Goal: Task Accomplishment & Management: Use online tool/utility

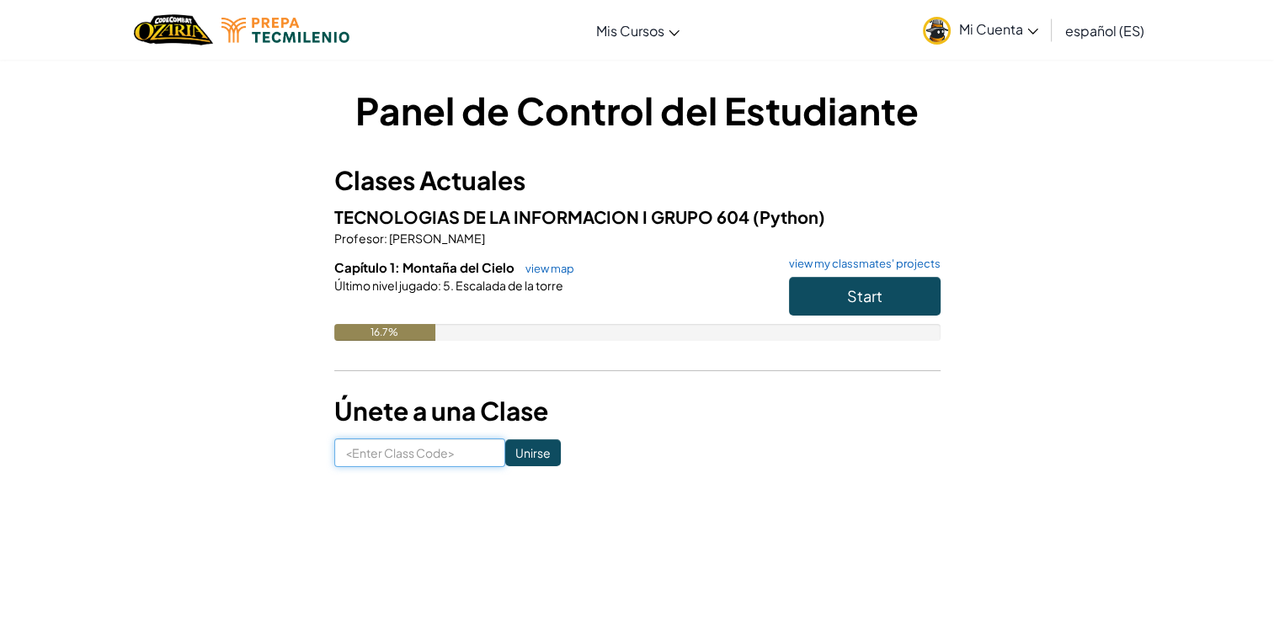
click at [427, 458] on input at bounding box center [419, 453] width 171 height 29
paste input "ShapePlaceBig"
type input "ShapePlaceBig"
click at [529, 447] on input "Unirse" at bounding box center [533, 453] width 56 height 27
click at [872, 312] on button "Start" at bounding box center [865, 296] width 152 height 39
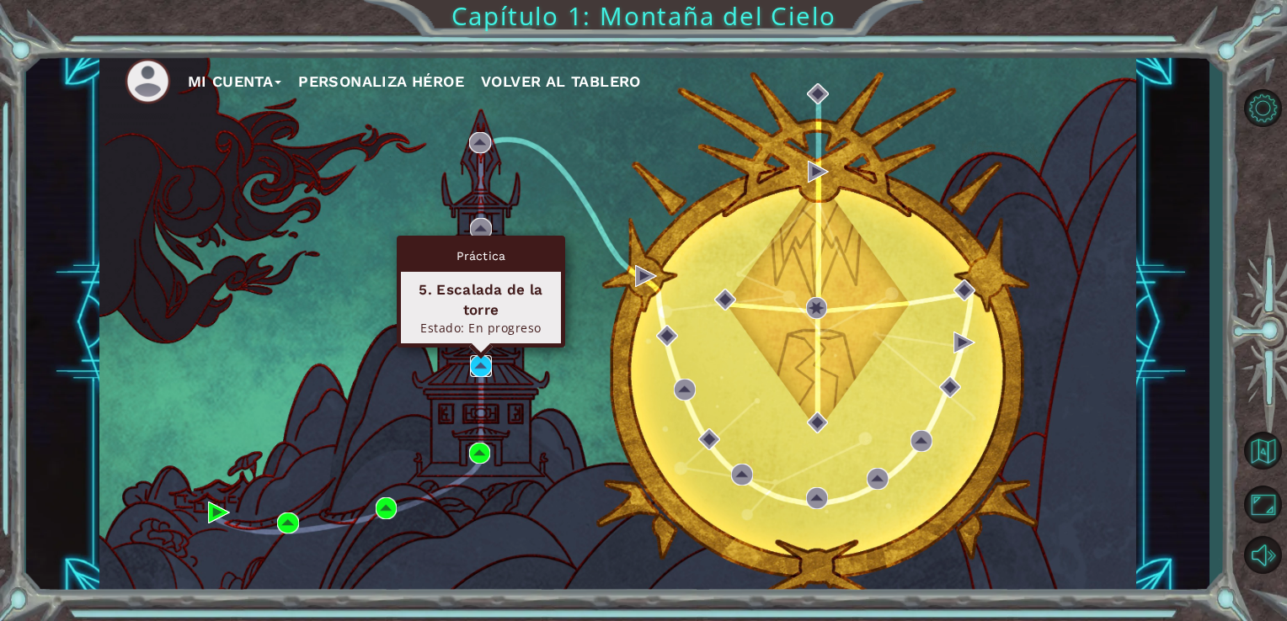
click at [479, 374] on img at bounding box center [481, 366] width 22 height 22
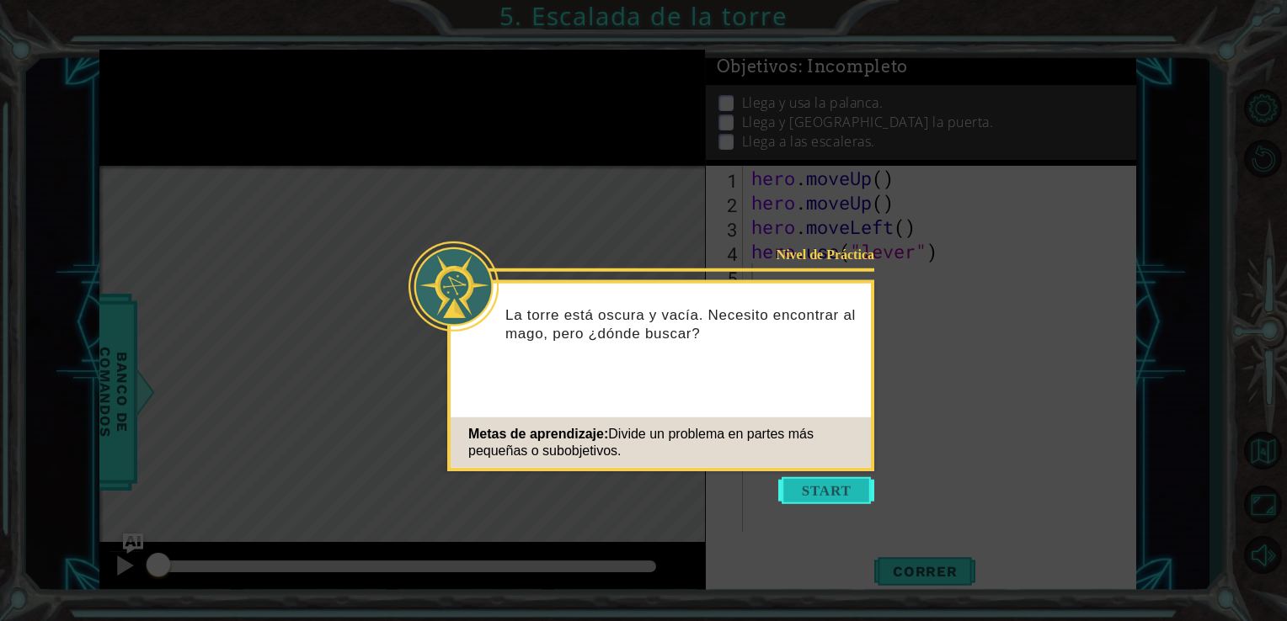
drag, startPoint x: 841, startPoint y: 498, endPoint x: 821, endPoint y: 493, distance: 20.6
click at [821, 493] on button "Start" at bounding box center [826, 490] width 96 height 27
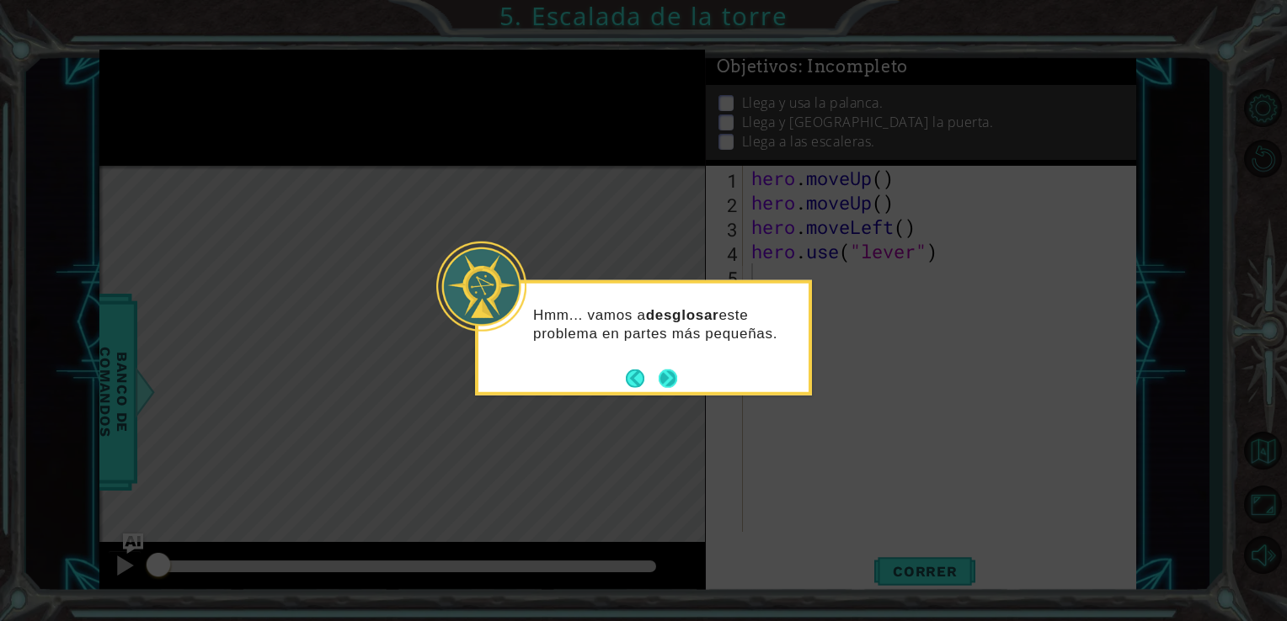
click at [667, 376] on button "Next" at bounding box center [667, 378] width 19 height 19
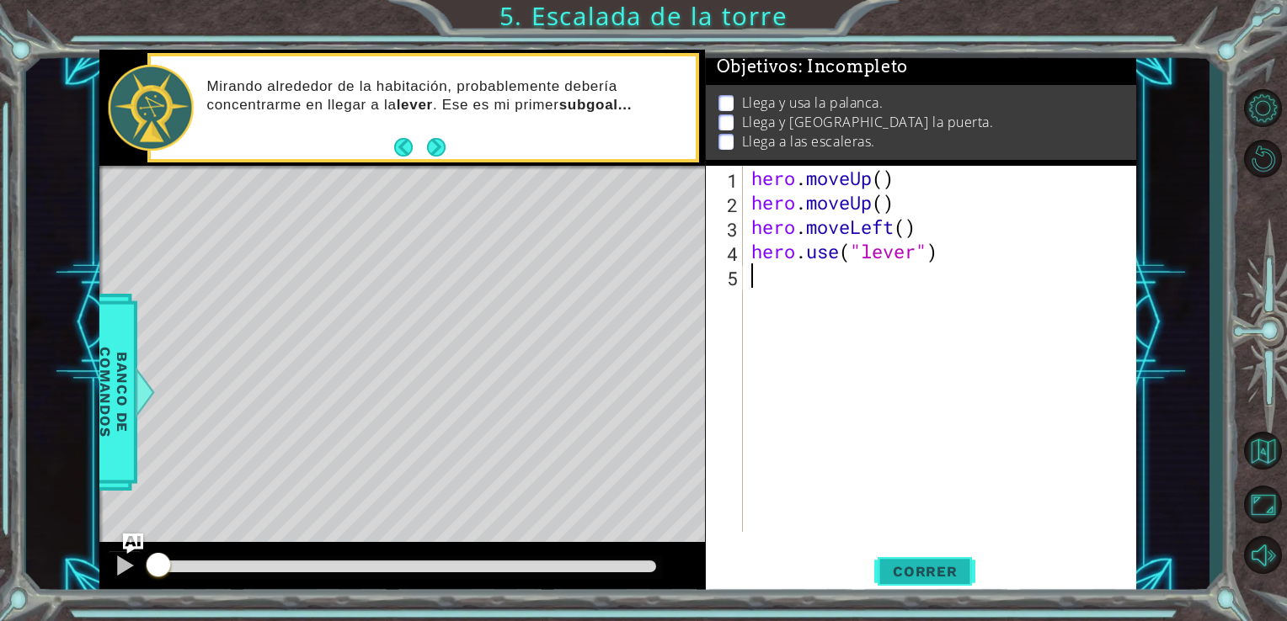
click at [932, 562] on button "Correr" at bounding box center [924, 571] width 101 height 43
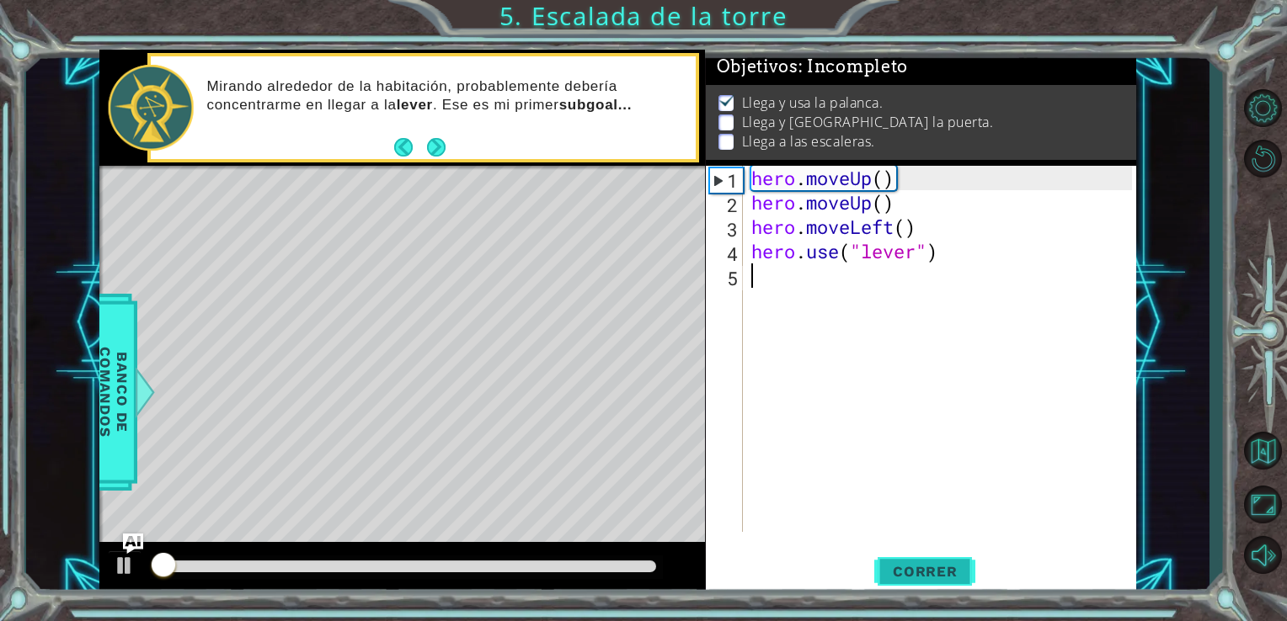
scroll to position [7, 0]
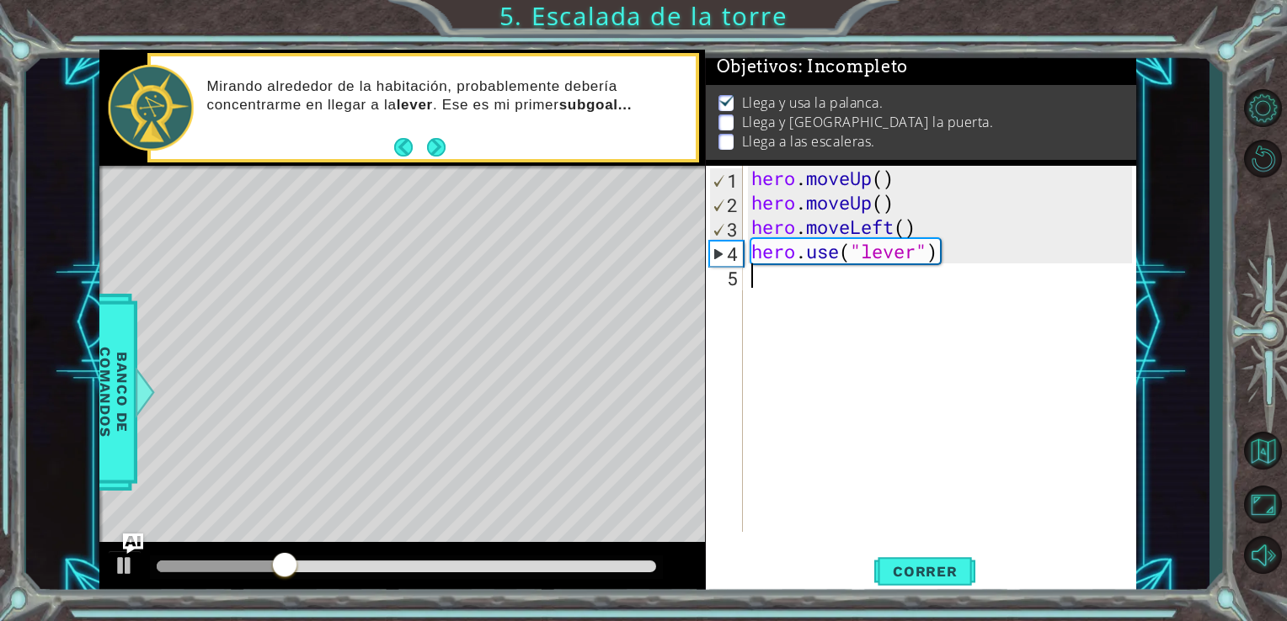
click at [771, 278] on div "hero . moveUp ( ) hero . moveUp ( ) hero . moveLeft ( ) hero . use ( "lever" )" at bounding box center [944, 373] width 393 height 415
click at [336, 388] on div "Level Map" at bounding box center [488, 414] width 778 height 496
click at [435, 157] on button "Next" at bounding box center [435, 147] width 19 height 19
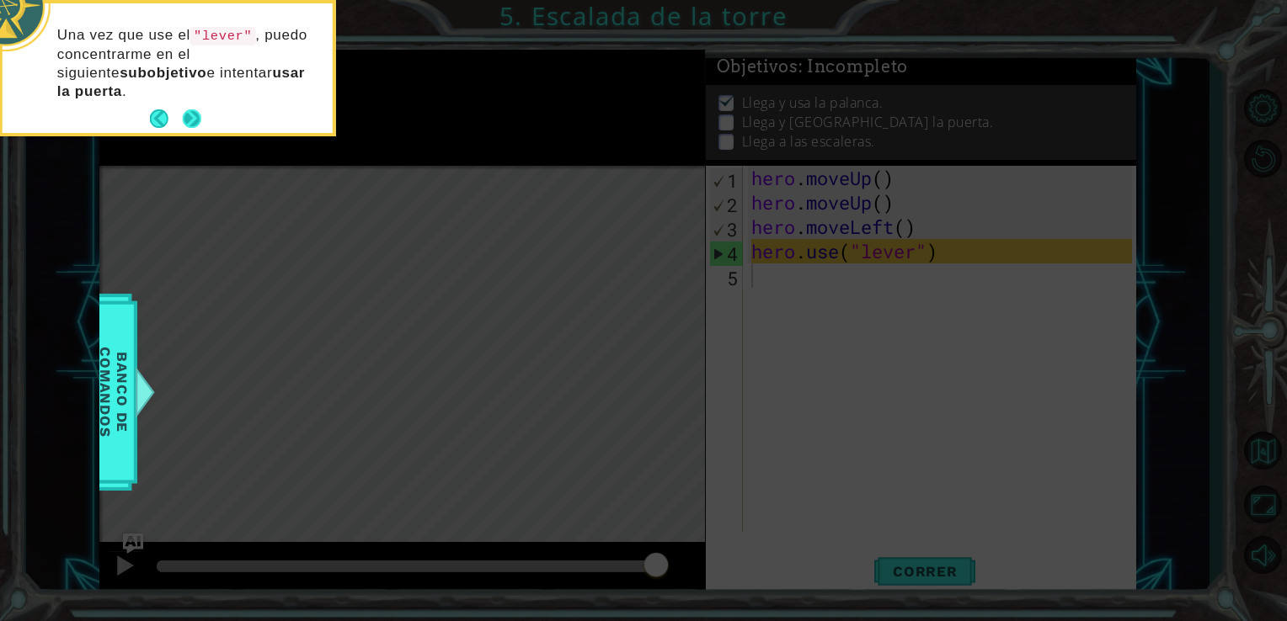
click at [198, 120] on button "Next" at bounding box center [192, 118] width 19 height 19
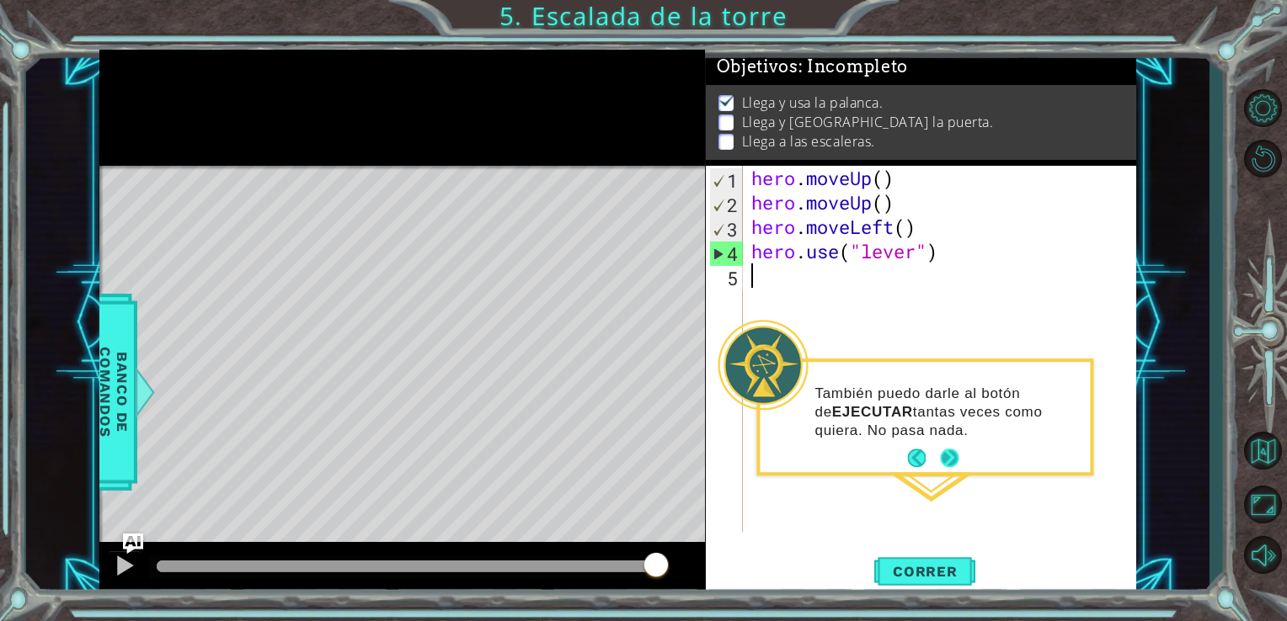
click at [957, 450] on button "Next" at bounding box center [949, 459] width 19 height 19
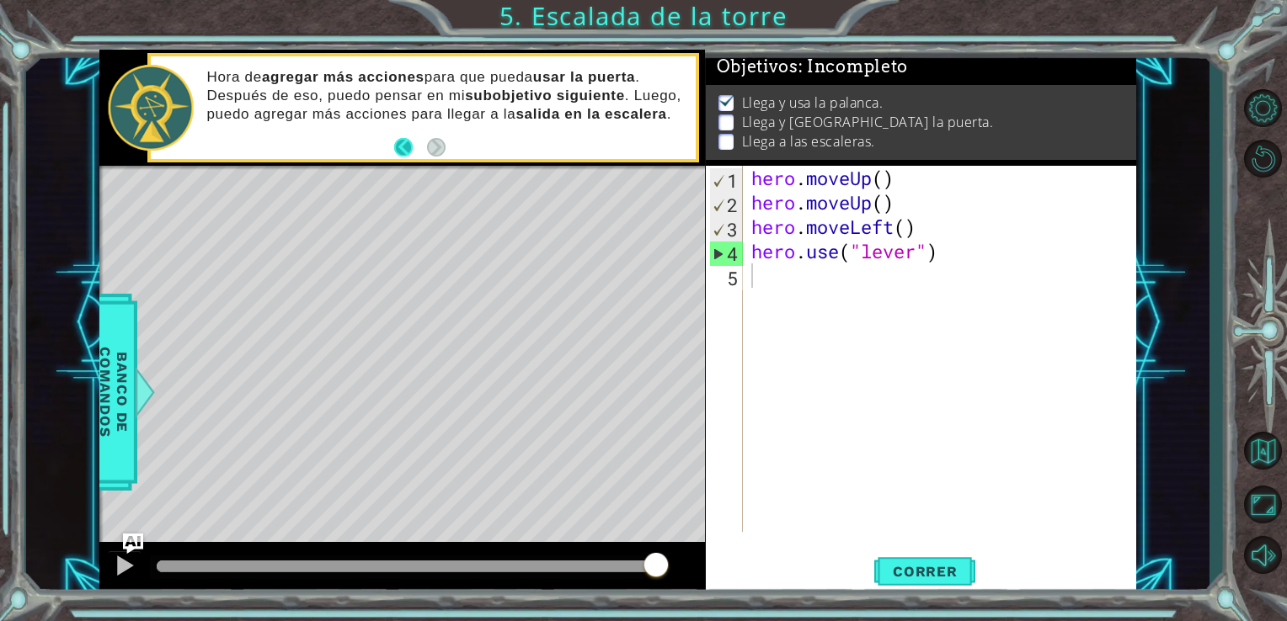
click at [408, 145] on button "Back" at bounding box center [410, 147] width 33 height 19
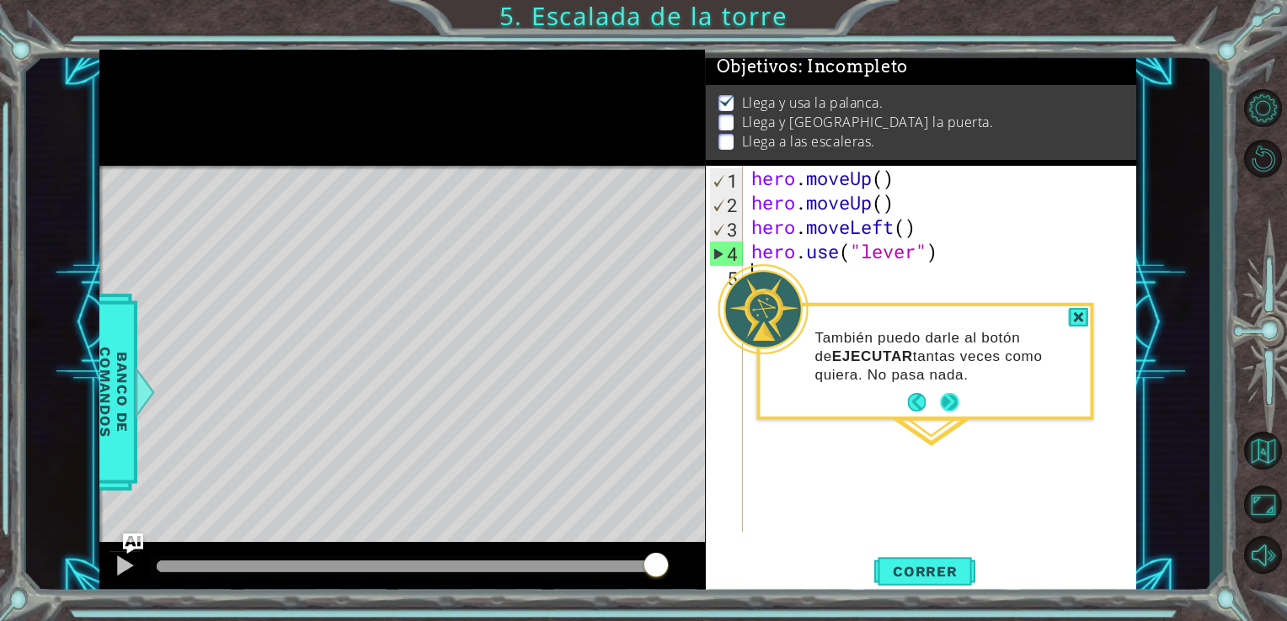
click at [951, 401] on button "Next" at bounding box center [949, 402] width 19 height 19
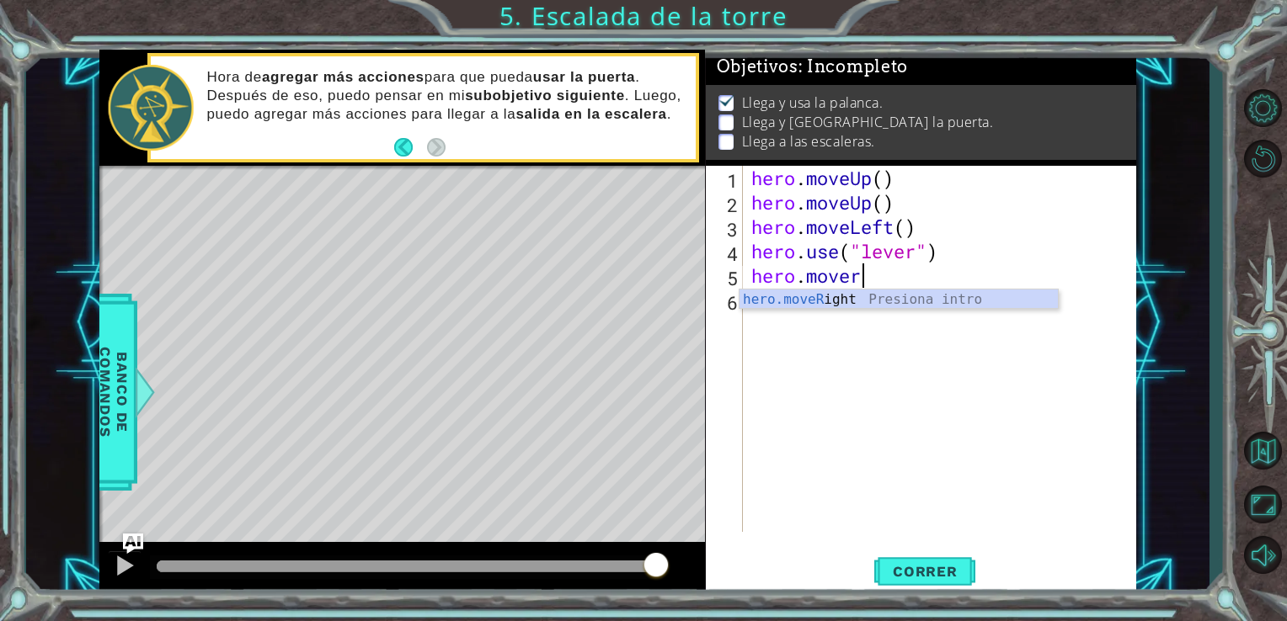
scroll to position [0, 4]
type textarea "hero.moveri"
click at [842, 296] on div "hero.moveRi ght Presiona intro" at bounding box center [898, 320] width 318 height 61
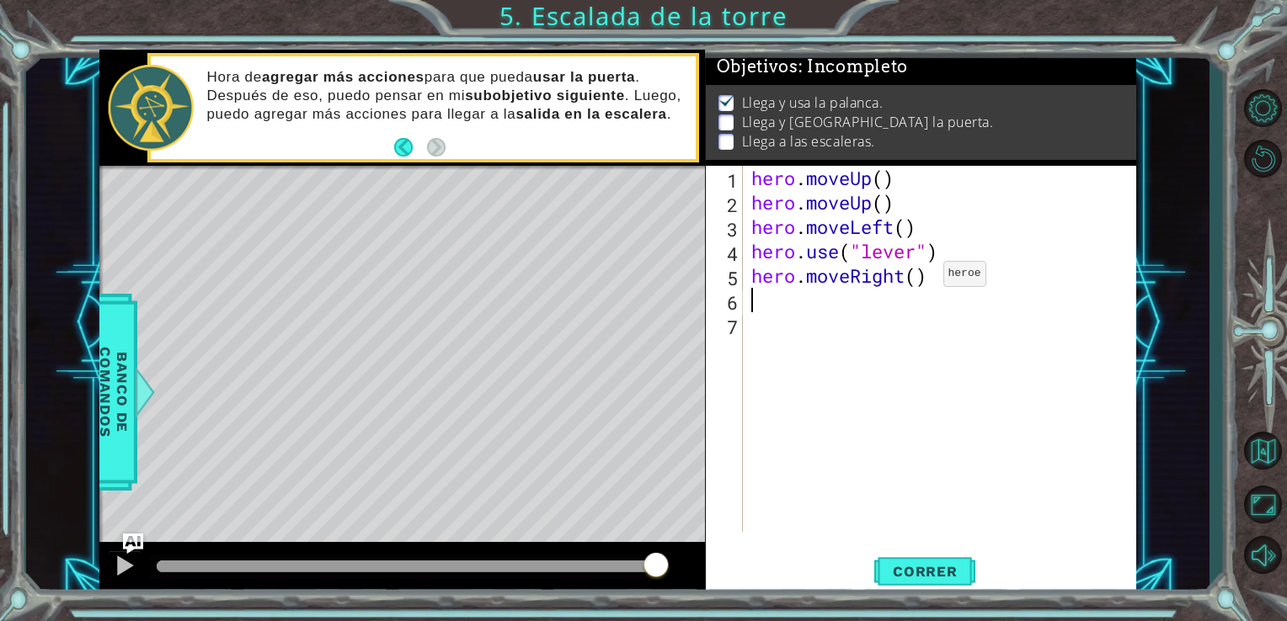
click at [917, 278] on div "hero . moveUp ( ) hero . moveUp ( ) hero . moveLeft ( ) hero . use ( "lever" ) …" at bounding box center [944, 373] width 393 height 415
type textarea "hero.moveRight(3)"
click at [933, 564] on span "Correr" at bounding box center [925, 571] width 99 height 17
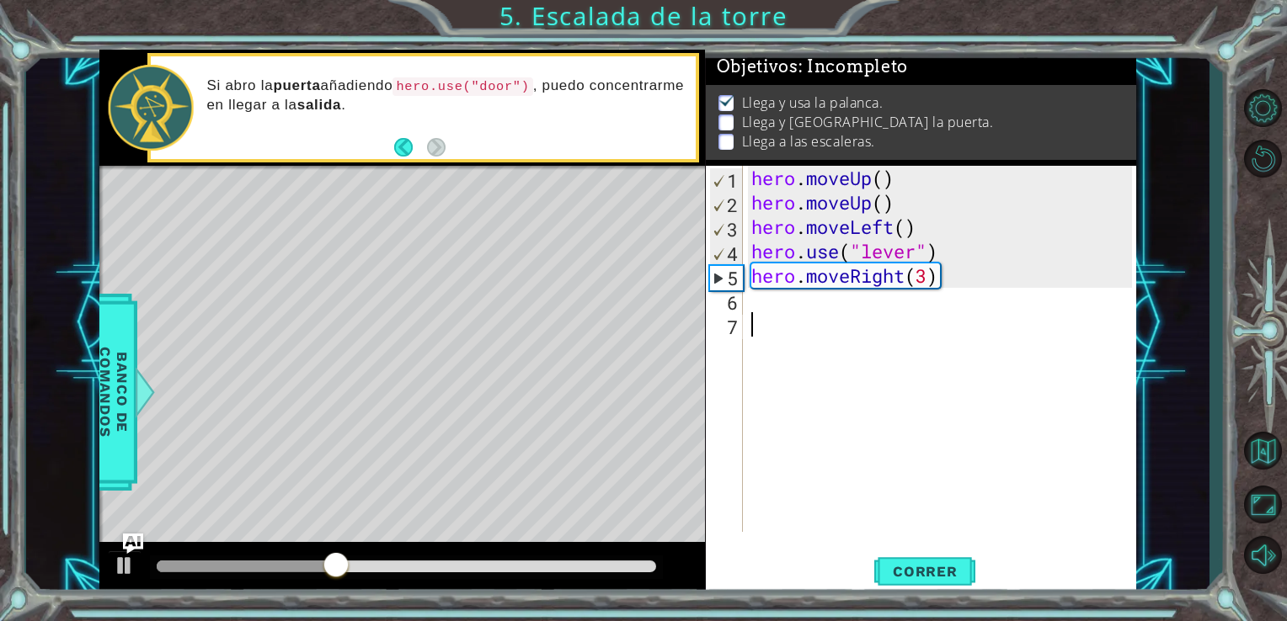
click at [754, 317] on div "hero . moveUp ( ) hero . moveUp ( ) hero . moveLeft ( ) hero . use ( "lever" ) …" at bounding box center [944, 373] width 393 height 415
click at [744, 299] on div "1 2 3 4 5 6 7 hero . moveUp ( ) hero . moveUp ( ) hero . moveLeft ( ) hero . us…" at bounding box center [919, 349] width 427 height 366
click at [753, 303] on div "hero . moveUp ( ) hero . moveUp ( ) hero . moveLeft ( ) hero . use ( "lever" ) …" at bounding box center [944, 373] width 393 height 415
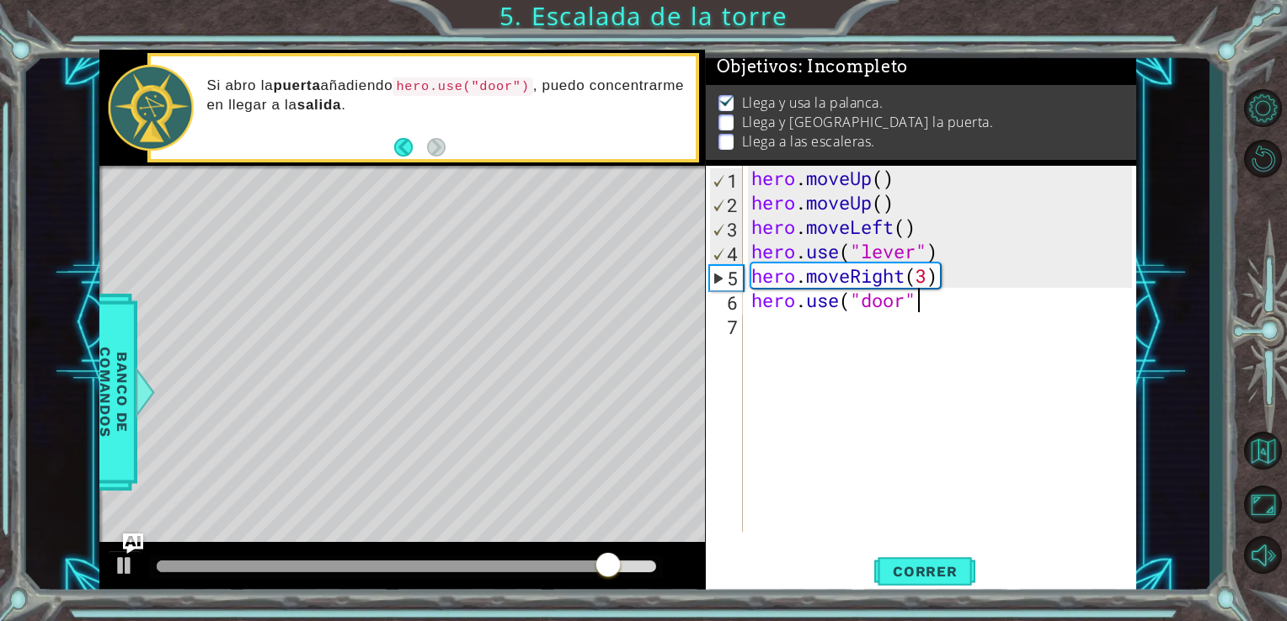
scroll to position [0, 7]
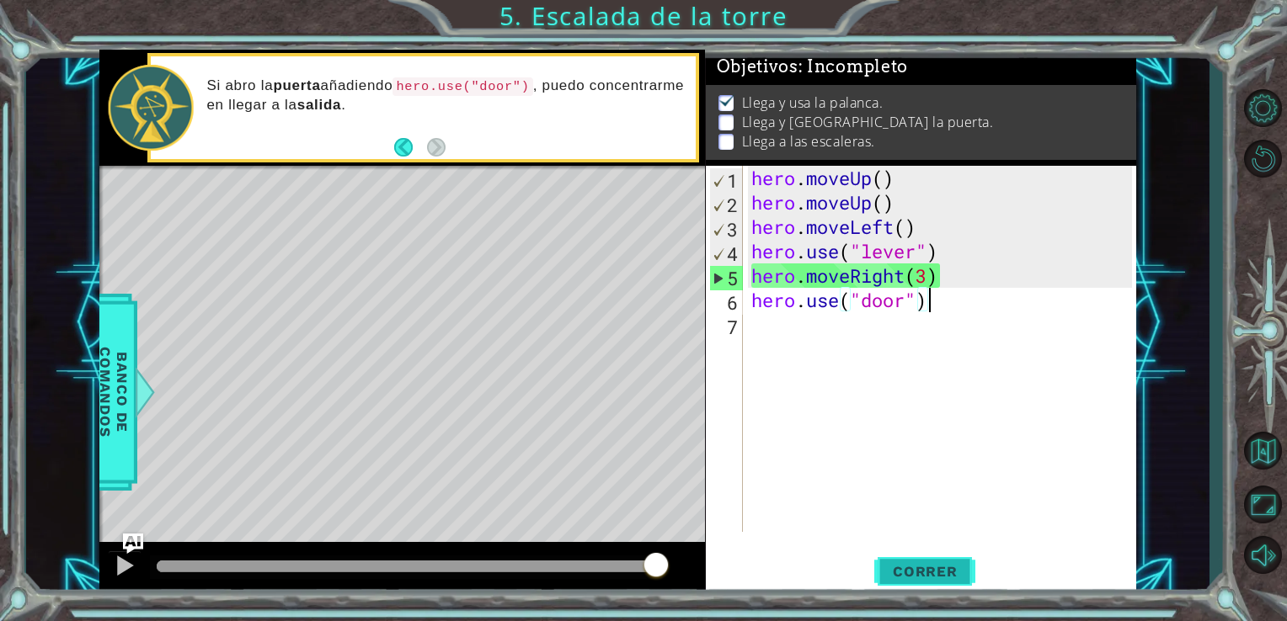
type textarea "hero.use("door")"
click at [896, 577] on span "Correr" at bounding box center [925, 571] width 99 height 17
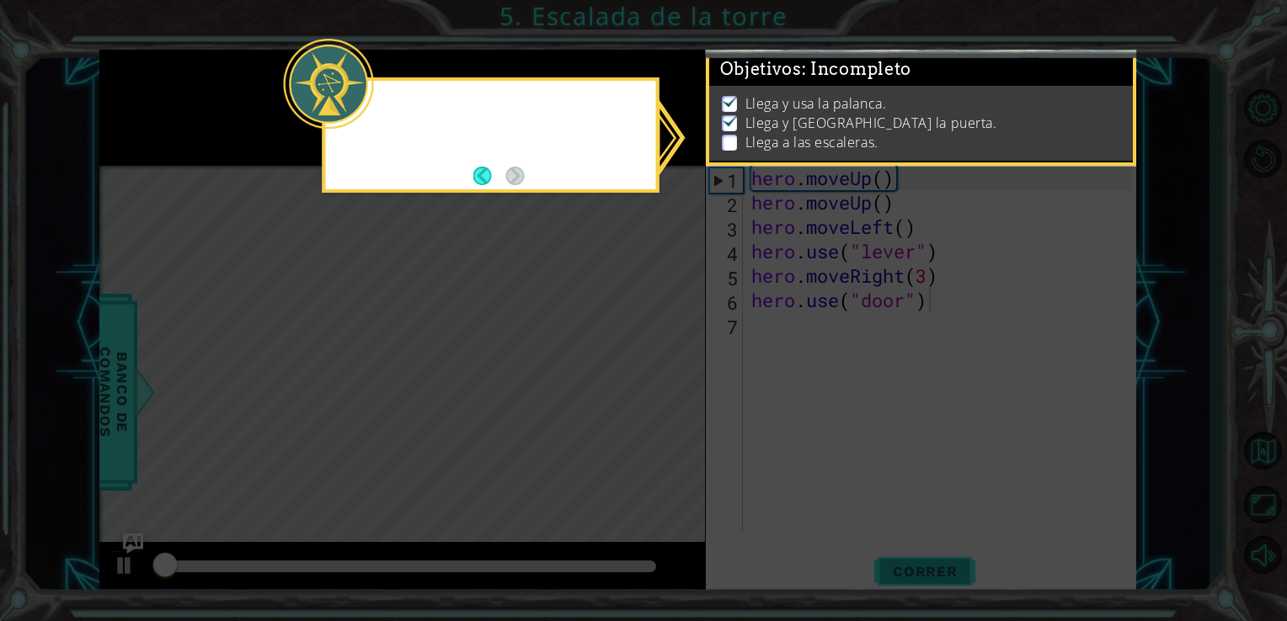
scroll to position [7, 0]
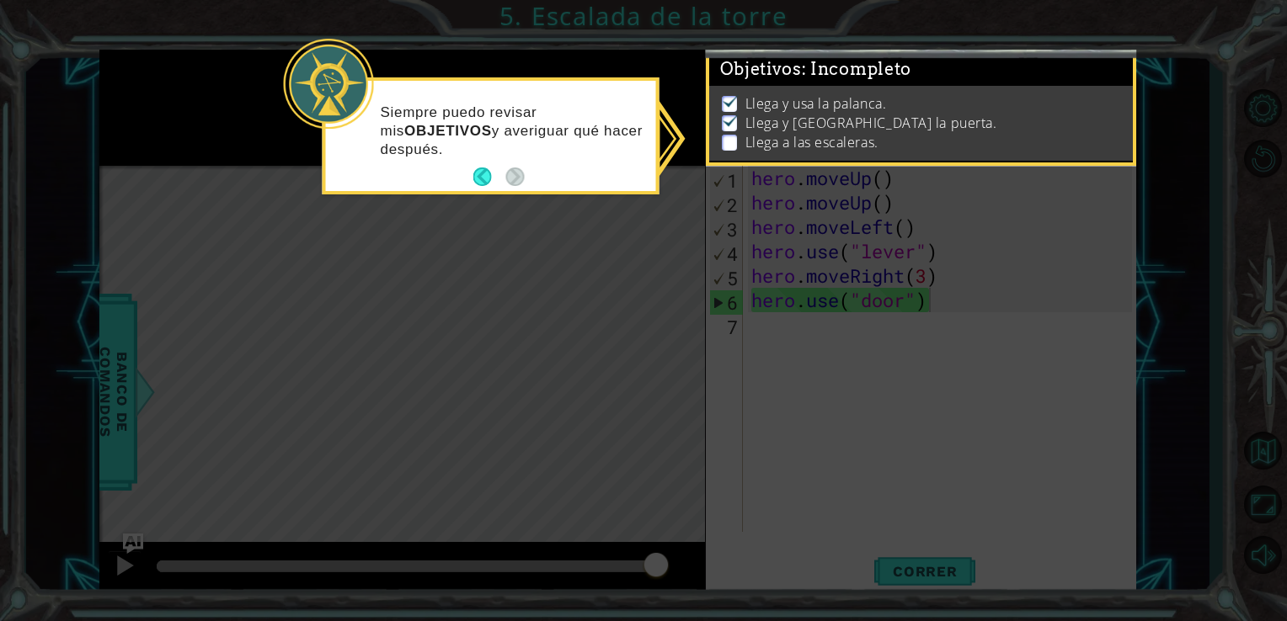
click at [775, 346] on icon at bounding box center [643, 310] width 1287 height 621
click at [481, 177] on button "Back" at bounding box center [489, 177] width 33 height 19
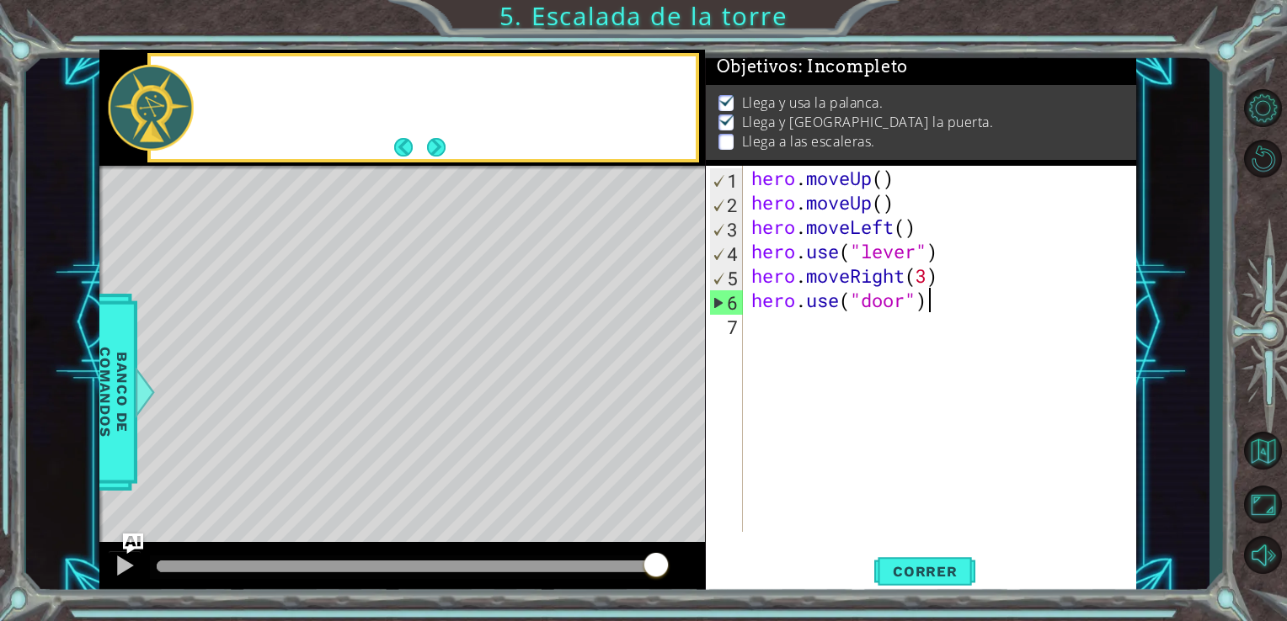
scroll to position [4, 0]
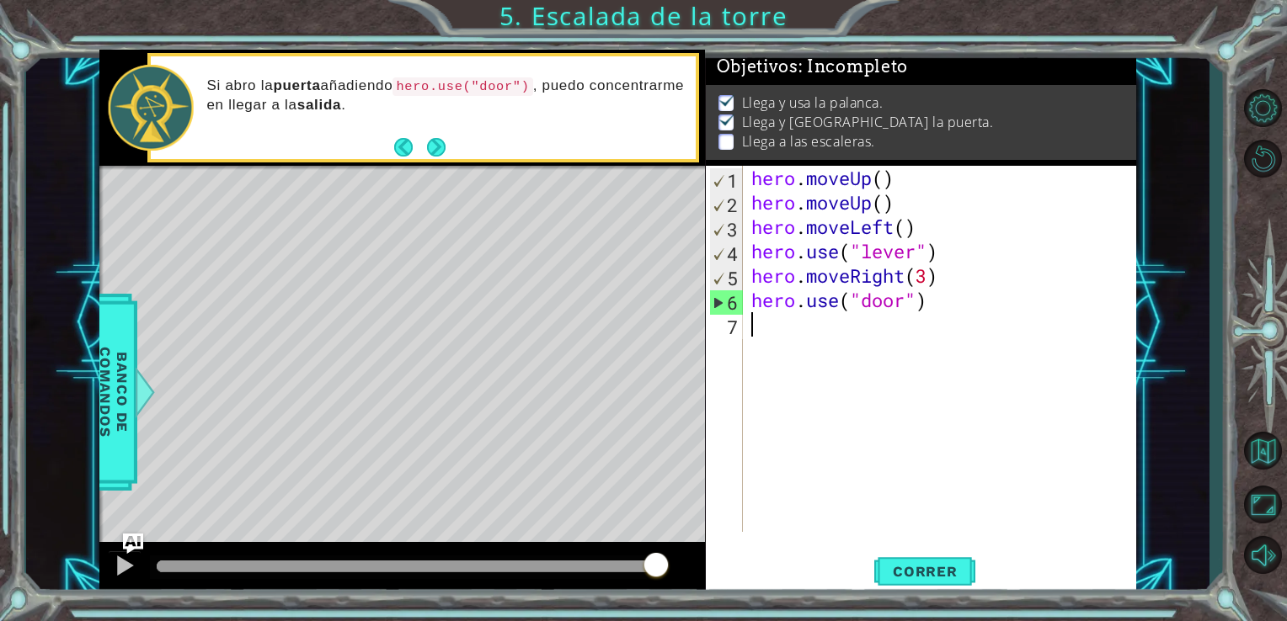
click at [754, 333] on div "hero . moveUp ( ) hero . moveUp ( ) hero . moveLeft ( ) hero . use ( "lever" ) …" at bounding box center [944, 373] width 393 height 415
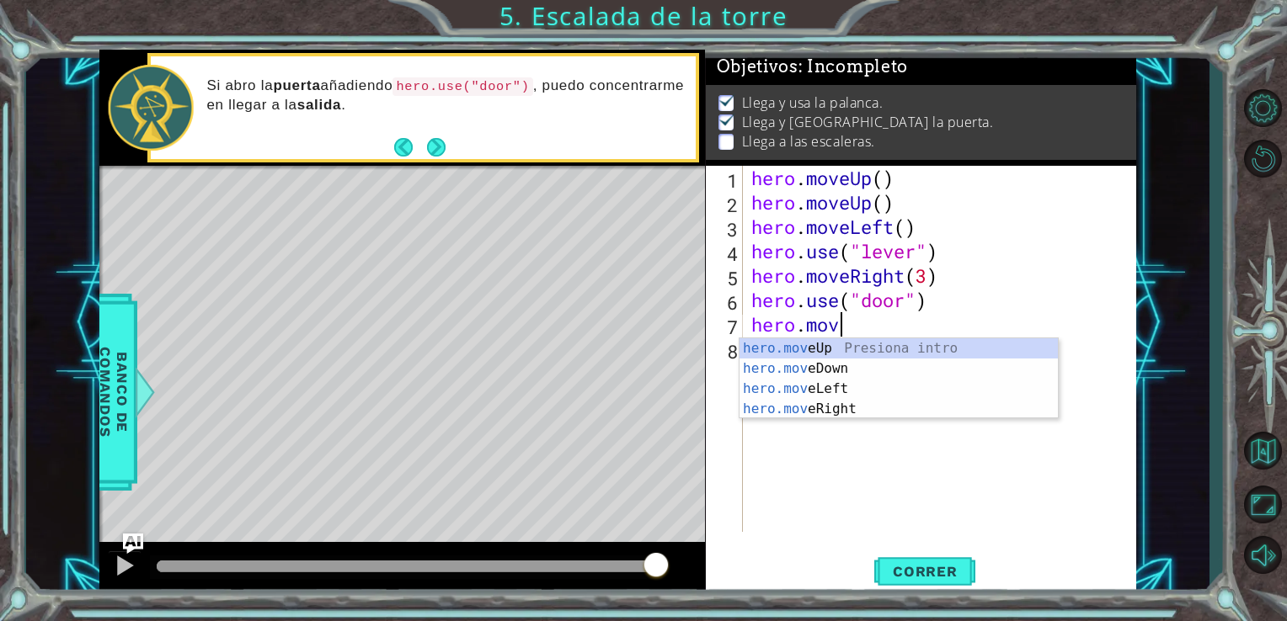
type textarea "hero.move"
click at [778, 345] on div "hero.move Up Presiona intro hero.move Down Presiona intro hero.move Left Presio…" at bounding box center [898, 398] width 318 height 121
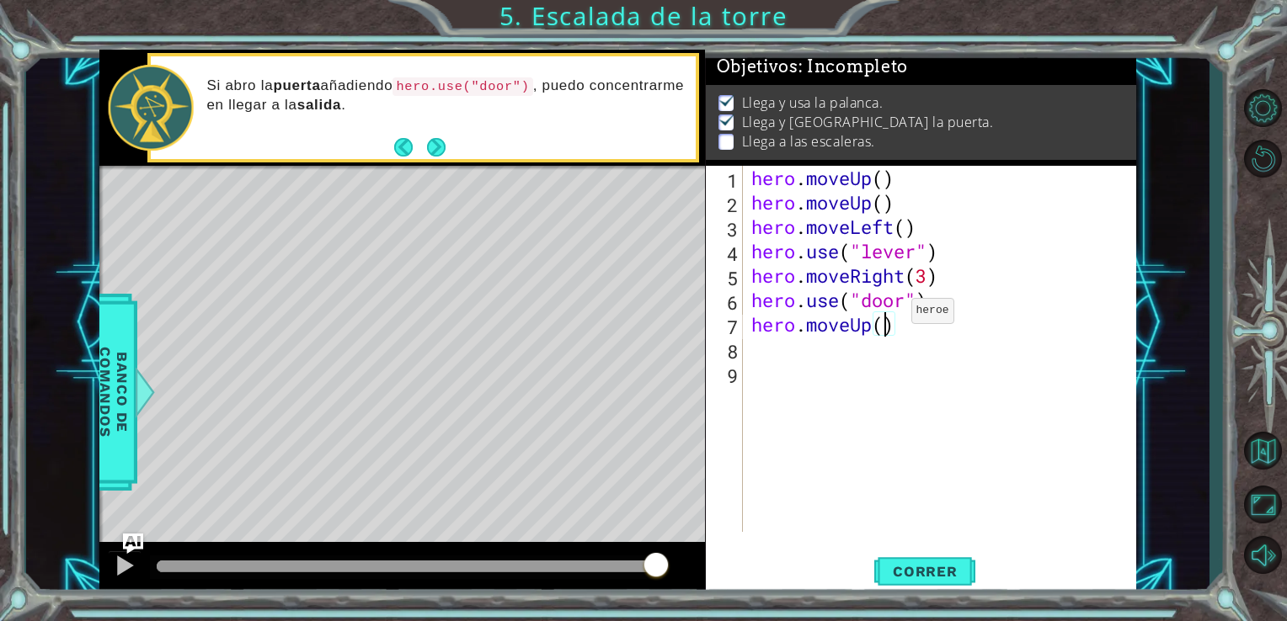
click at [885, 315] on div "hero . moveUp ( ) hero . moveUp ( ) hero . moveLeft ( ) hero . use ( "lever" ) …" at bounding box center [944, 373] width 393 height 415
type textarea "hero.moveUp(3)"
click at [801, 346] on div "hero . moveUp ( ) hero . moveUp ( ) hero . moveLeft ( ) hero . use ( "lever" ) …" at bounding box center [944, 373] width 393 height 415
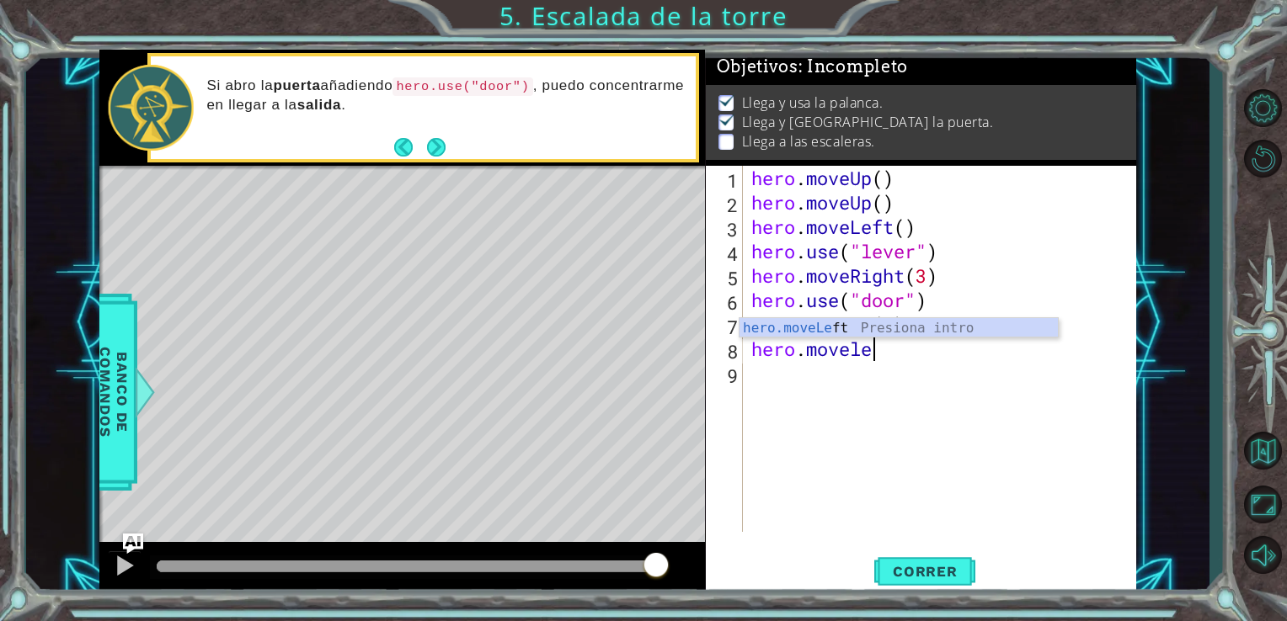
scroll to position [0, 4]
type textarea "hero.moveleft"
click at [842, 333] on div "hero.moveLeft Presiona intro" at bounding box center [898, 348] width 318 height 61
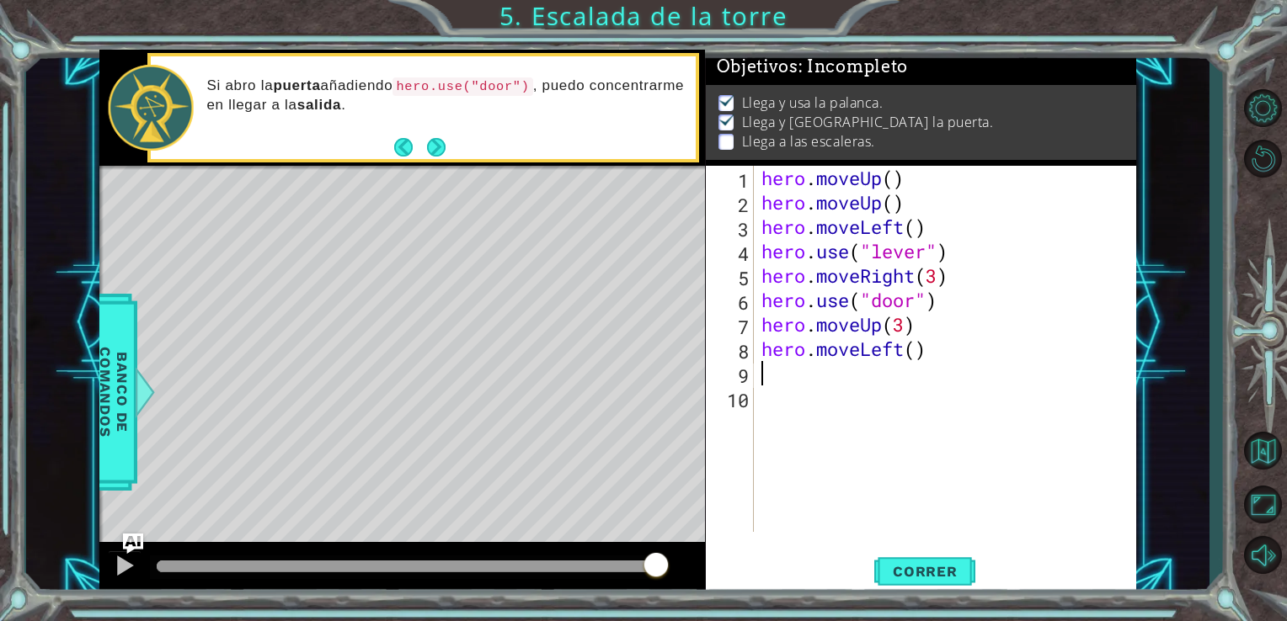
scroll to position [0, 0]
click at [917, 577] on span "Correr" at bounding box center [925, 571] width 99 height 17
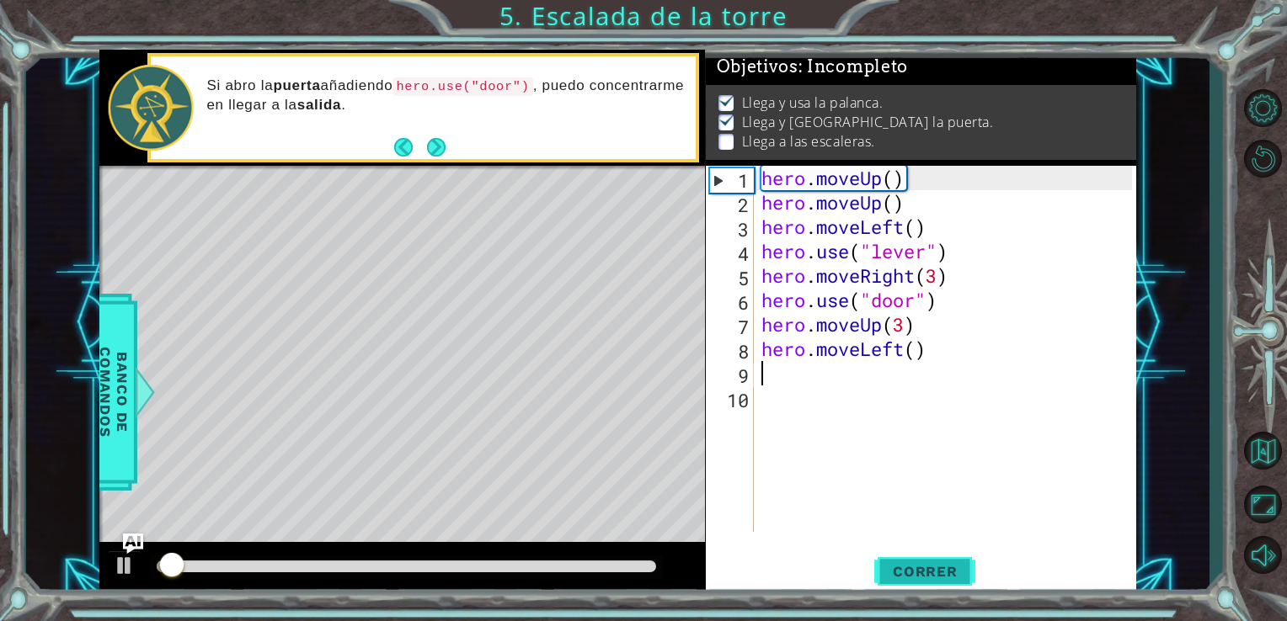
scroll to position [7, 0]
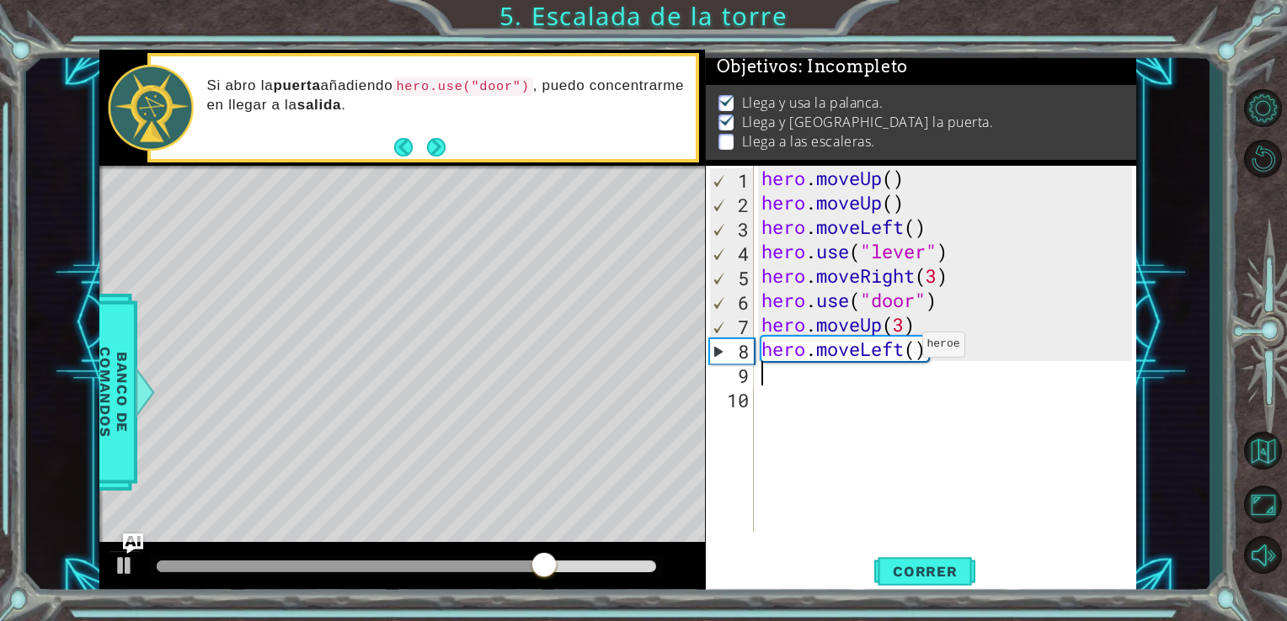
click at [906, 349] on div "hero . moveUp ( ) hero . moveUp ( ) hero . moveLeft ( ) hero . use ( "lever" ) …" at bounding box center [949, 373] width 383 height 415
click at [895, 576] on span "Correr" at bounding box center [925, 571] width 99 height 17
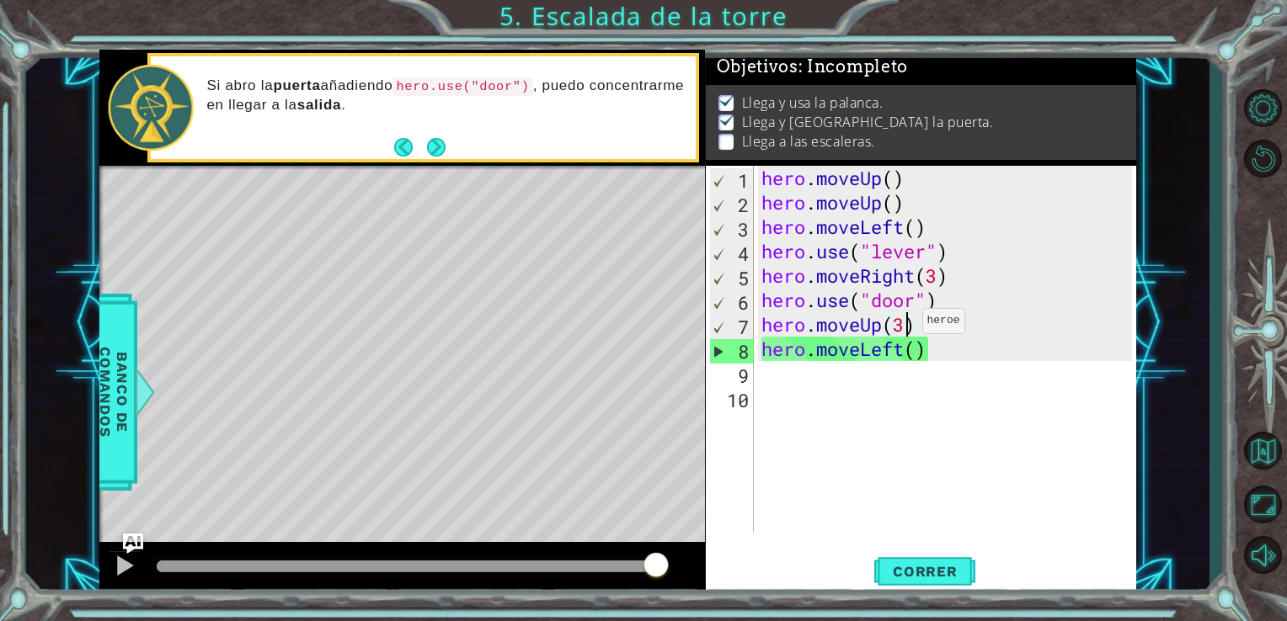
click at [906, 325] on div "hero . moveUp ( ) hero . moveUp ( ) hero . moveLeft ( ) hero . use ( "lever" ) …" at bounding box center [949, 373] width 383 height 415
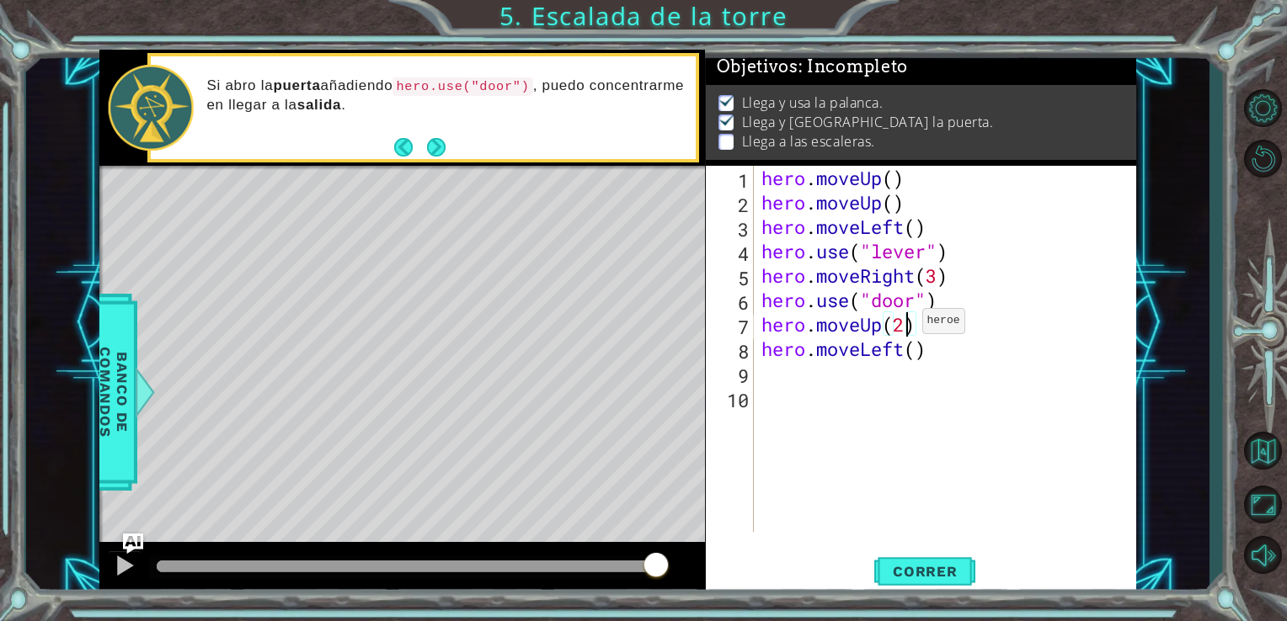
scroll to position [0, 6]
click at [930, 564] on span "Correr" at bounding box center [925, 571] width 99 height 17
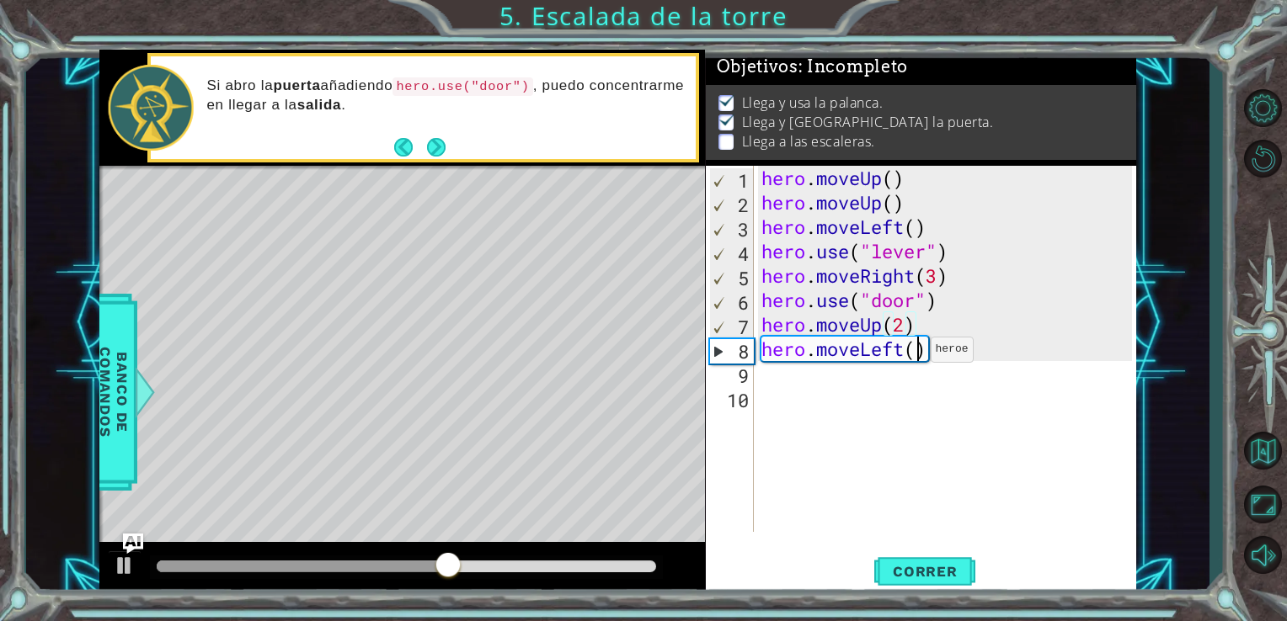
click at [915, 354] on div "hero . moveUp ( ) hero . moveUp ( ) hero . moveLeft ( ) hero . use ( "lever" ) …" at bounding box center [949, 373] width 383 height 415
type textarea "hero.moveLeft(3)"
click at [924, 568] on span "Correr" at bounding box center [925, 571] width 99 height 17
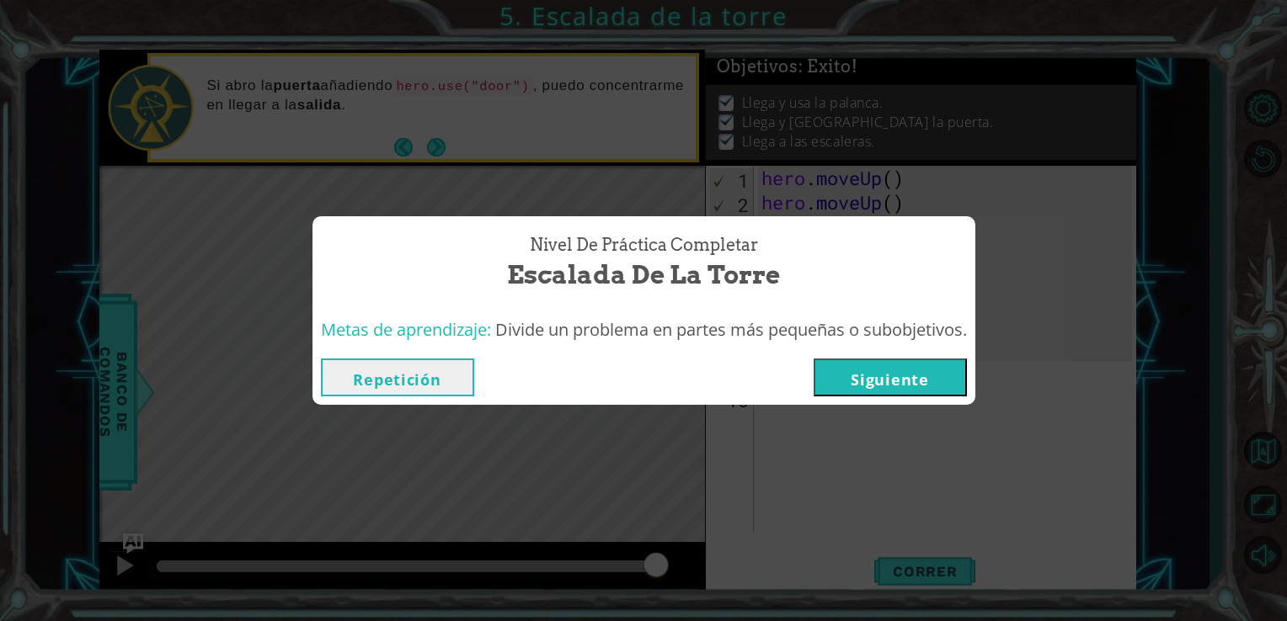
click at [909, 382] on button "Siguiente" at bounding box center [889, 378] width 153 height 38
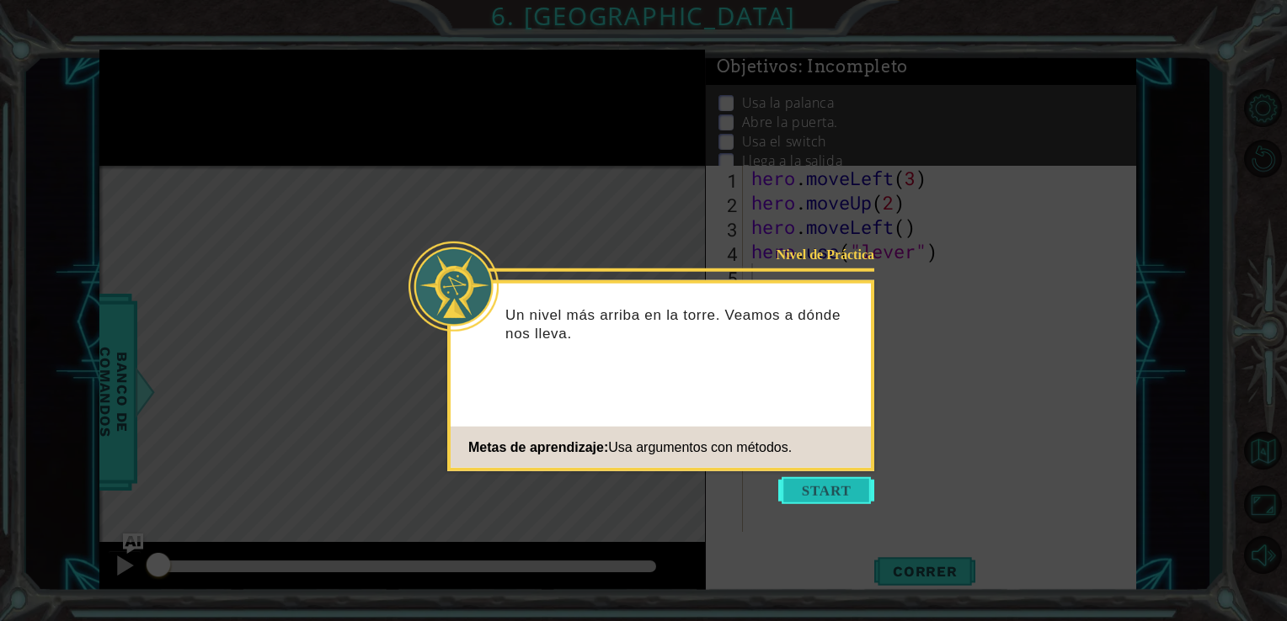
click at [813, 485] on button "Start" at bounding box center [826, 490] width 96 height 27
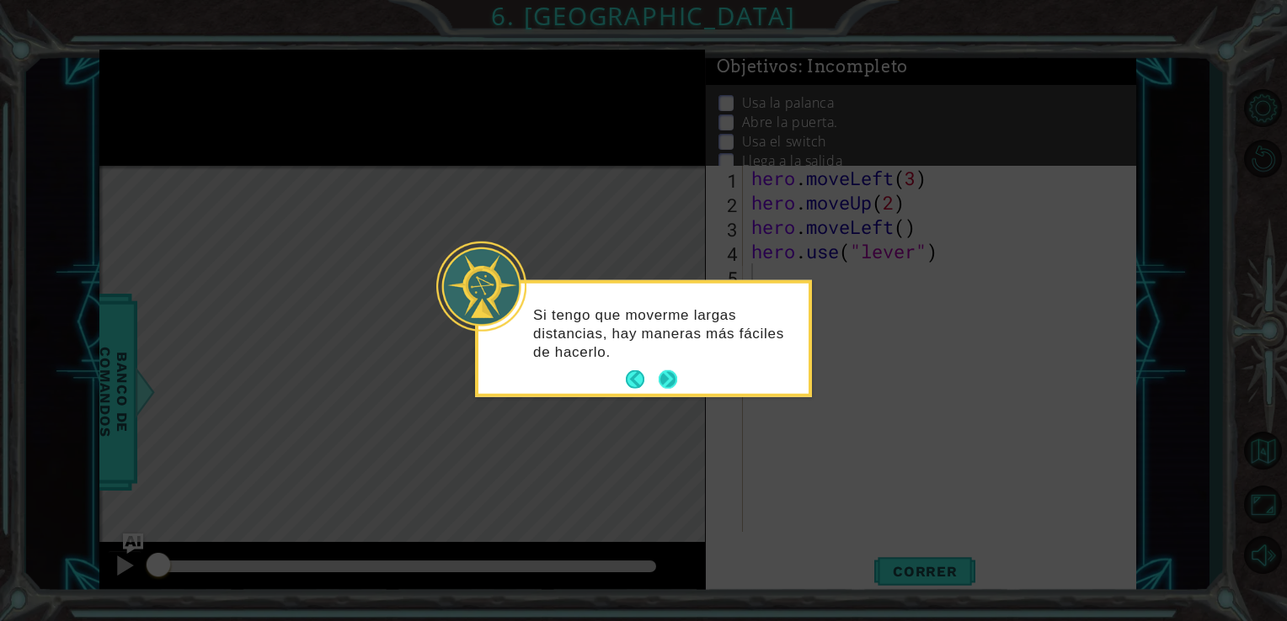
click at [674, 379] on button "Next" at bounding box center [667, 379] width 19 height 19
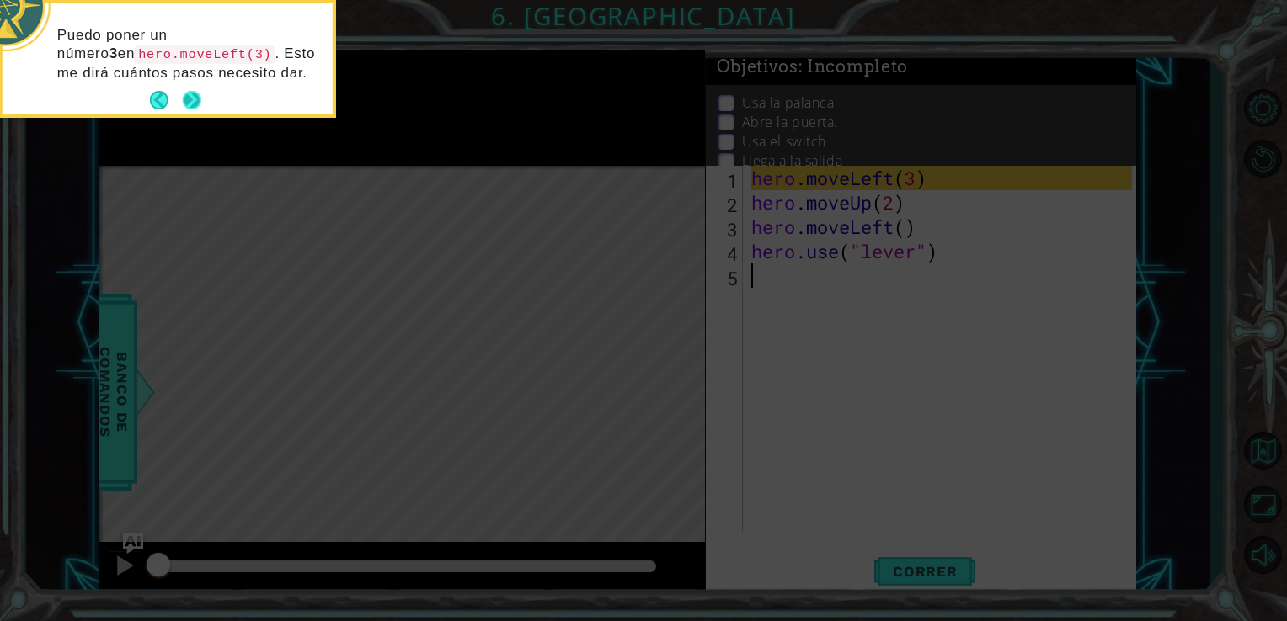
click at [196, 99] on button "Next" at bounding box center [192, 100] width 19 height 19
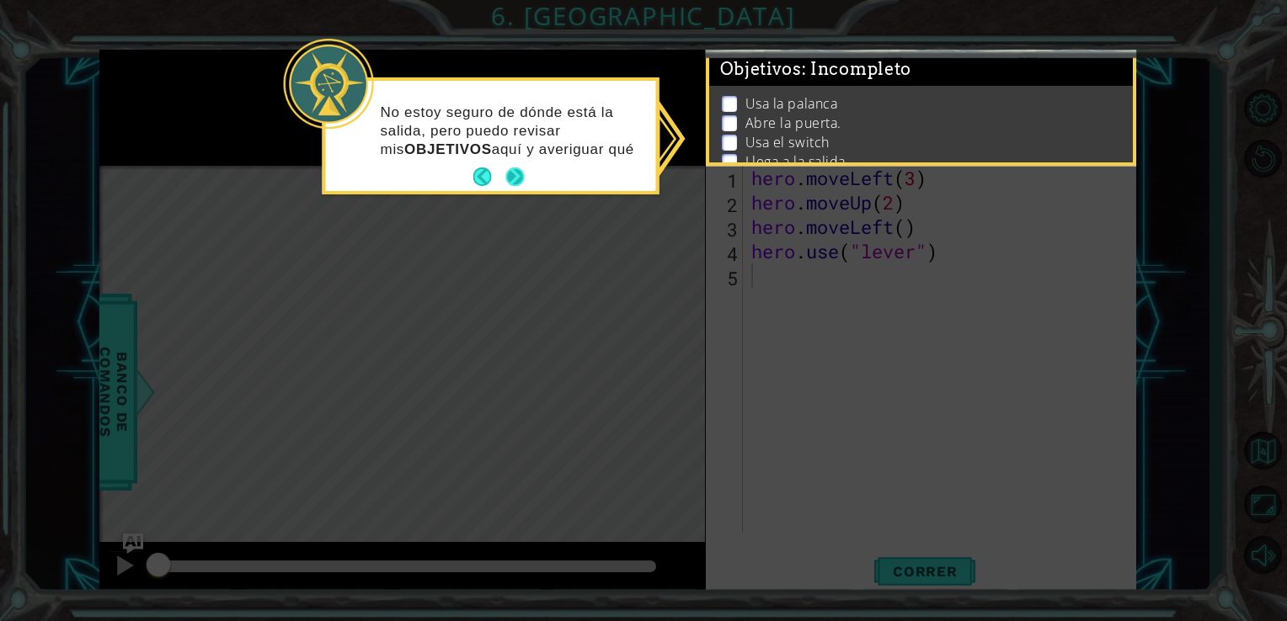
click at [511, 159] on p "No estoy seguro de dónde está la salida, pero puedo revisar mis OBJETIVOS aquí …" at bounding box center [513, 132] width 264 height 56
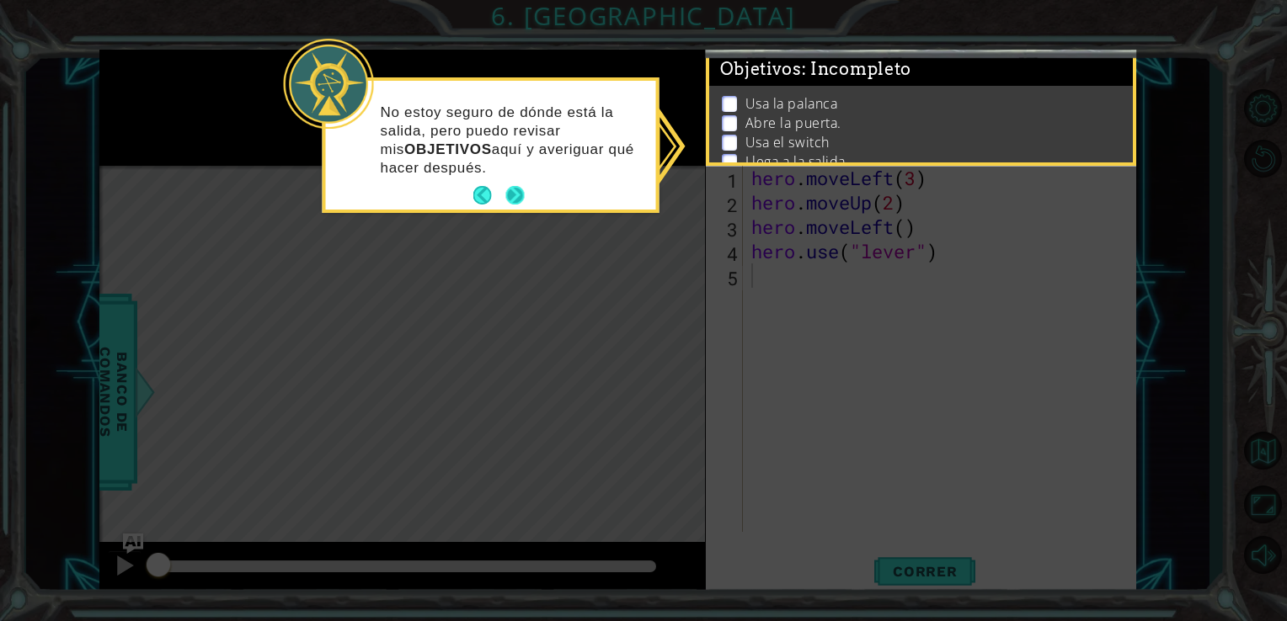
click at [515, 196] on button "Next" at bounding box center [514, 195] width 19 height 19
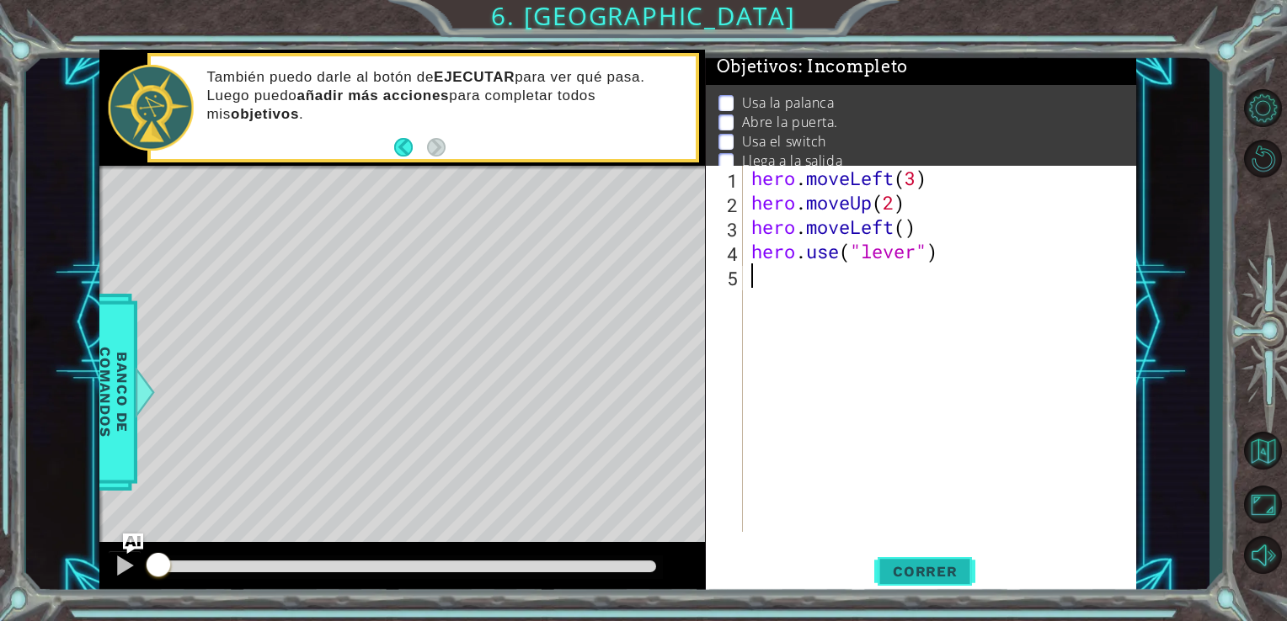
click at [885, 562] on button "Correr" at bounding box center [924, 571] width 101 height 43
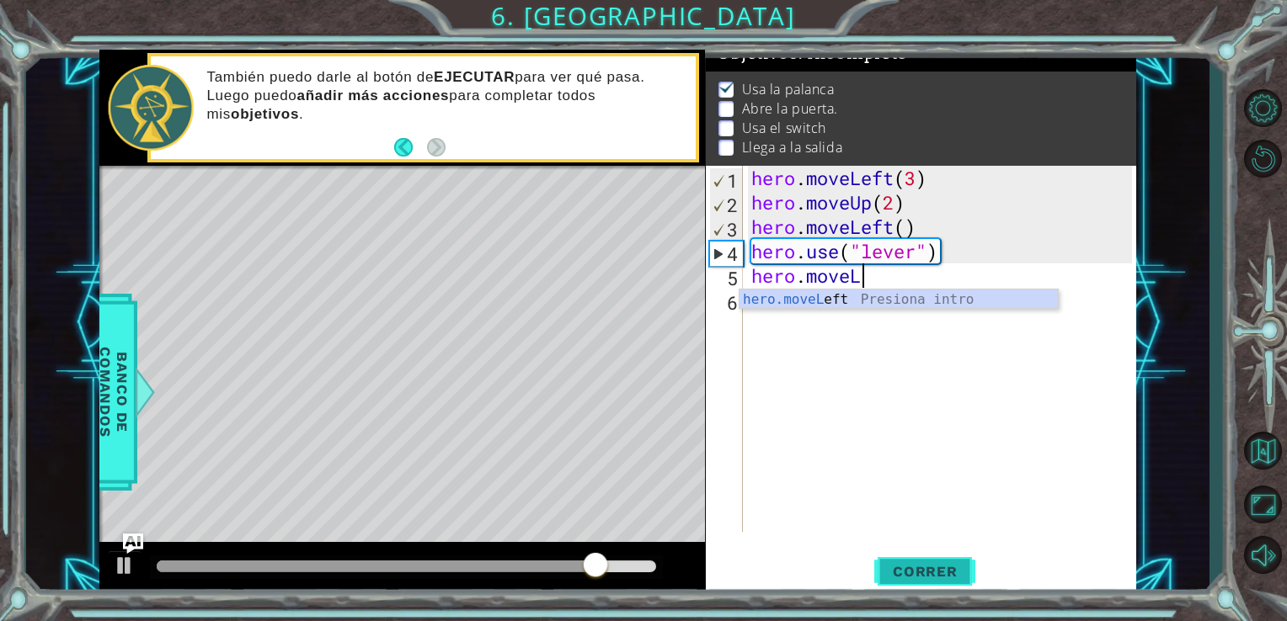
scroll to position [0, 4]
click at [874, 304] on div "hero.moveLe ft Presiona intro" at bounding box center [898, 320] width 318 height 61
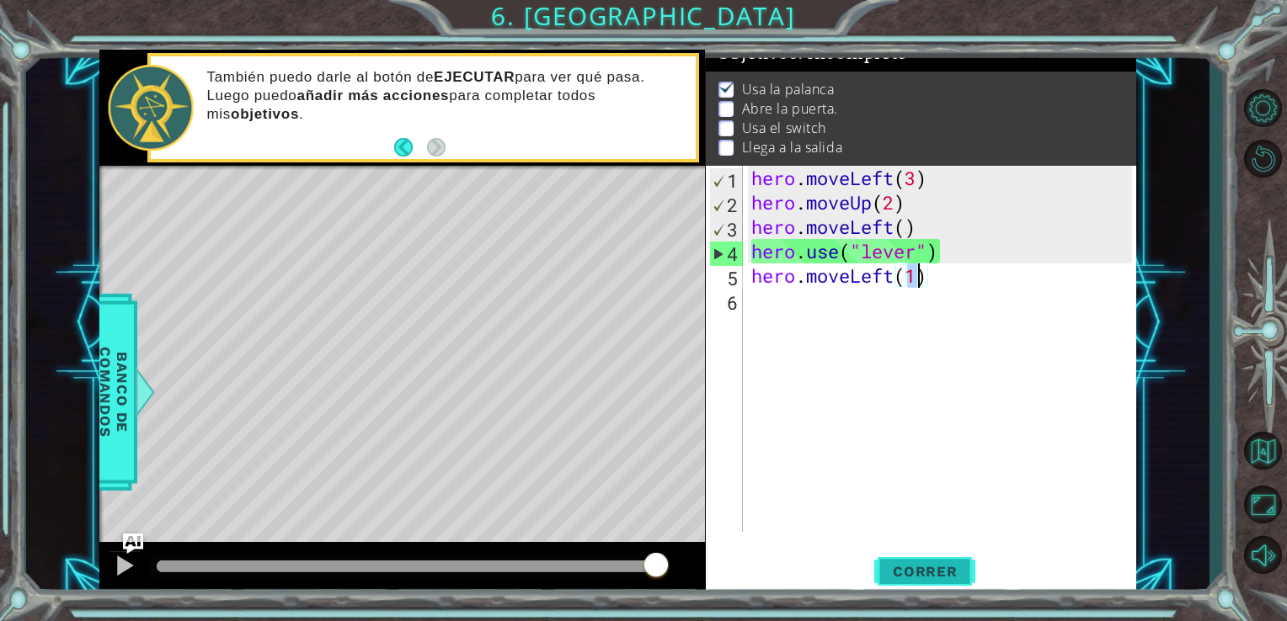
type textarea "hero.moveLeft(1)"
click at [930, 571] on span "Correr" at bounding box center [925, 571] width 99 height 17
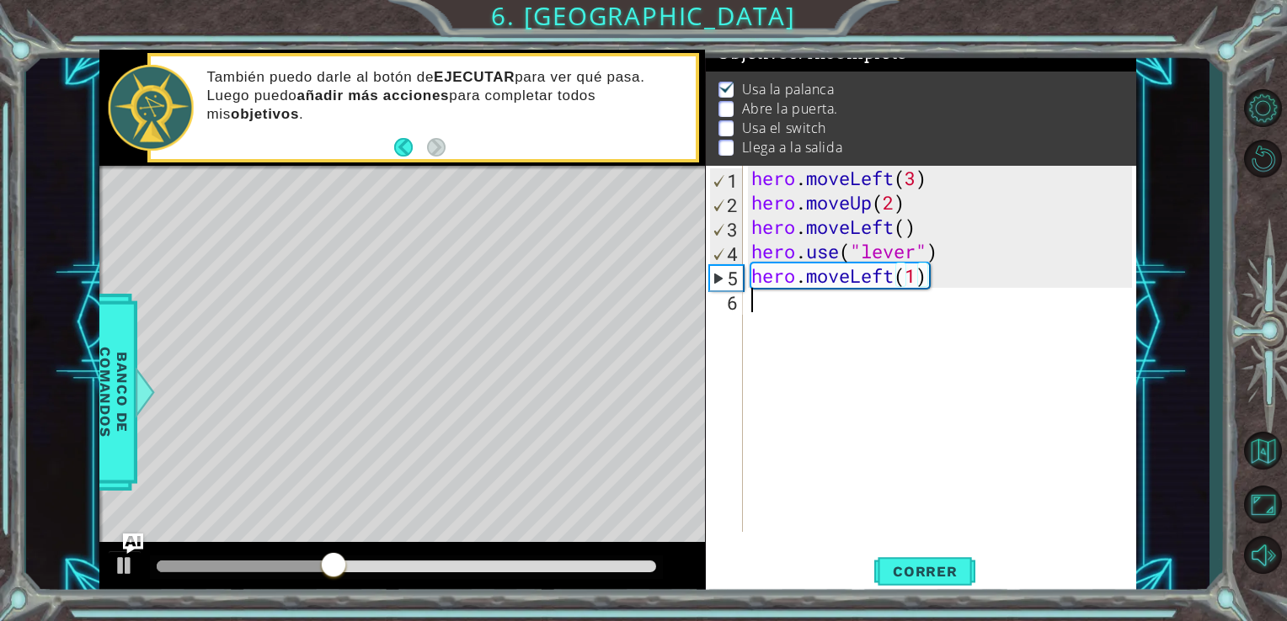
click at [751, 302] on div "hero . moveLeft ( 3 ) hero . moveUp ( 2 ) hero . moveLeft ( ) hero . use ( "lev…" at bounding box center [944, 373] width 393 height 415
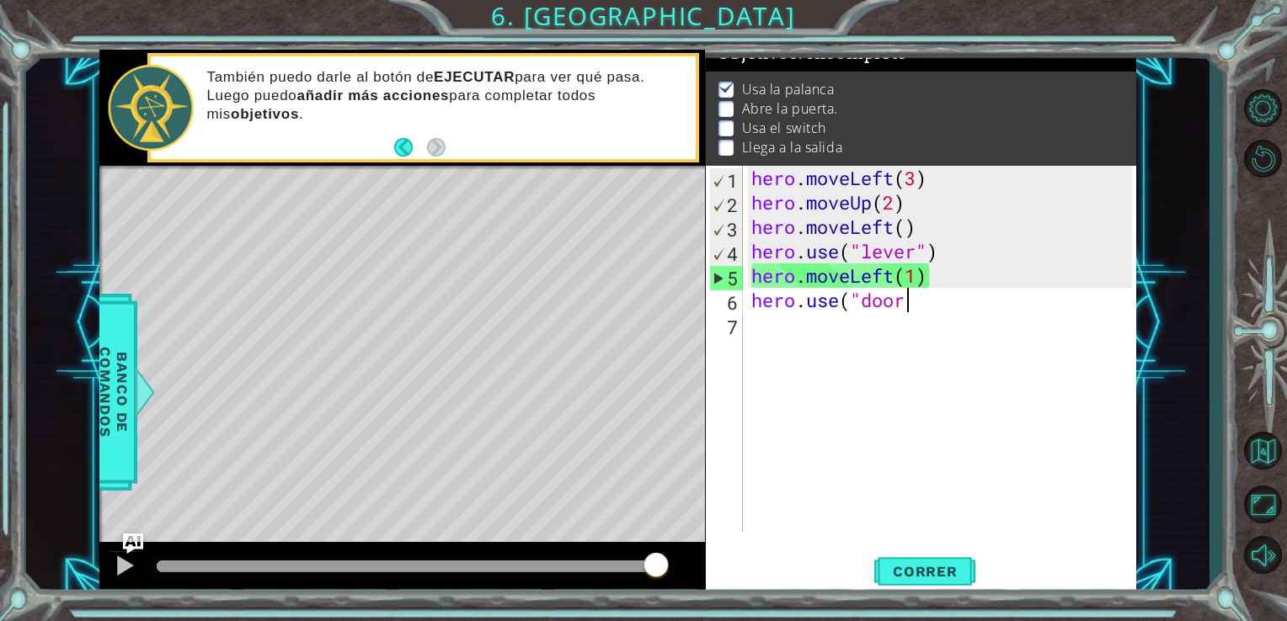
scroll to position [0, 7]
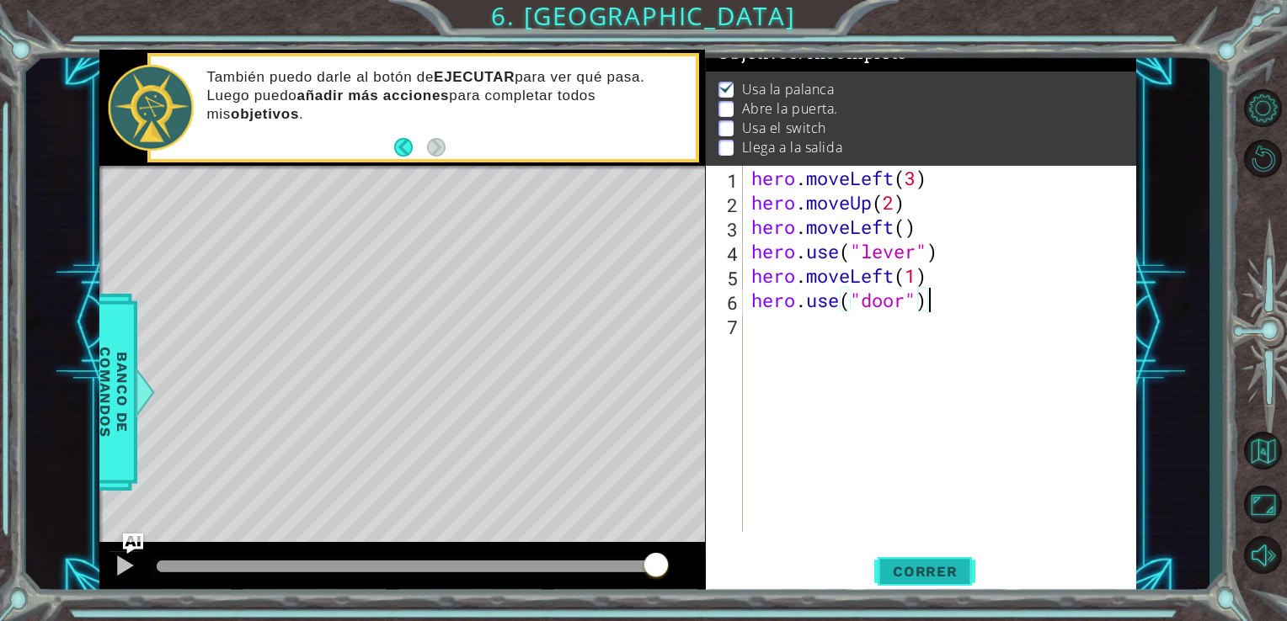
type textarea "hero.use("door")"
click at [930, 584] on button "Correr" at bounding box center [924, 571] width 101 height 43
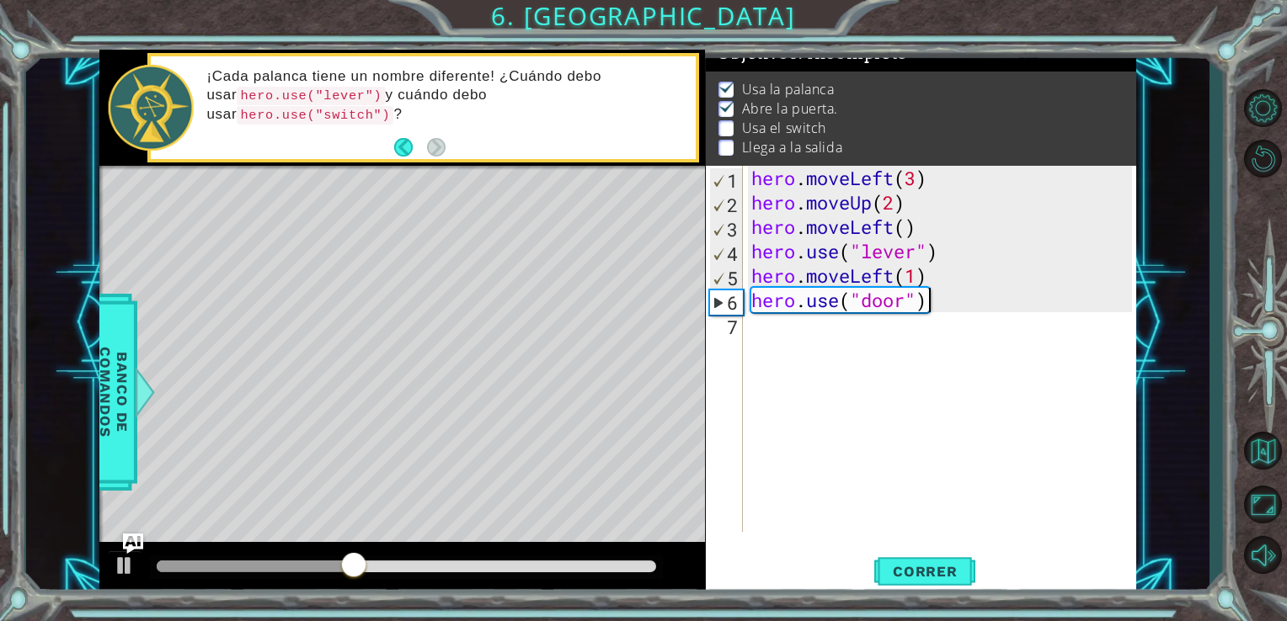
click at [781, 332] on div "hero . moveLeft ( 3 ) hero . moveUp ( 2 ) hero . moveLeft ( ) hero . use ( "lev…" at bounding box center [944, 373] width 393 height 415
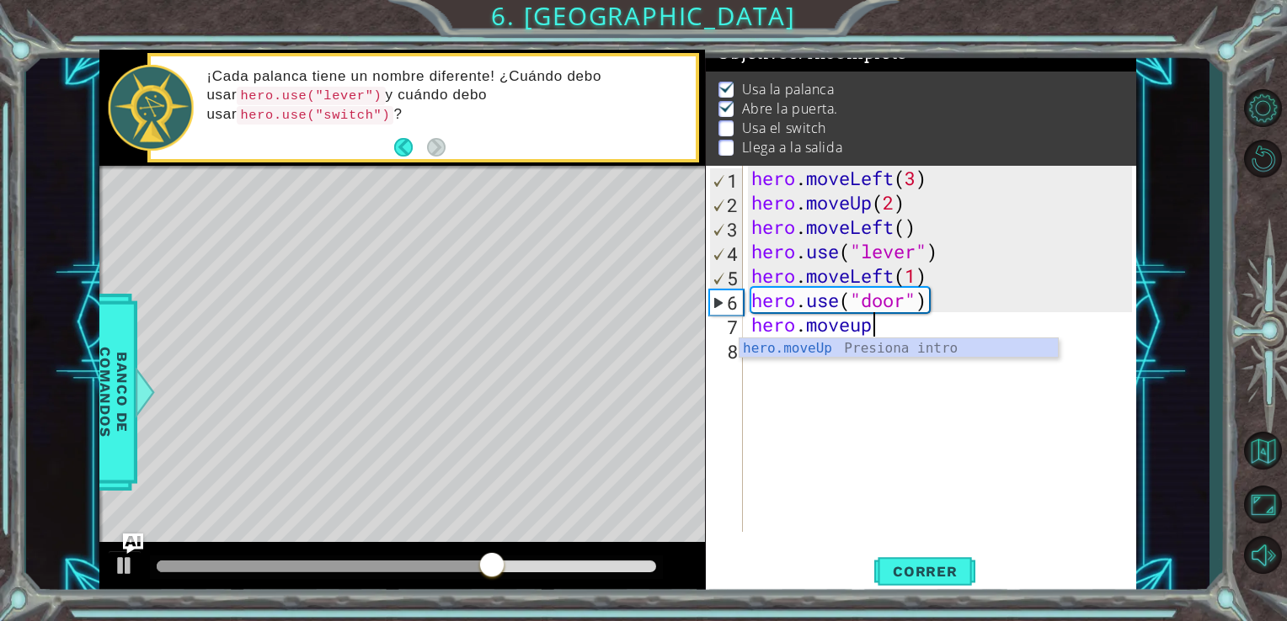
scroll to position [0, 4]
click at [785, 343] on div "hero.moveUp Presiona intro" at bounding box center [898, 368] width 318 height 61
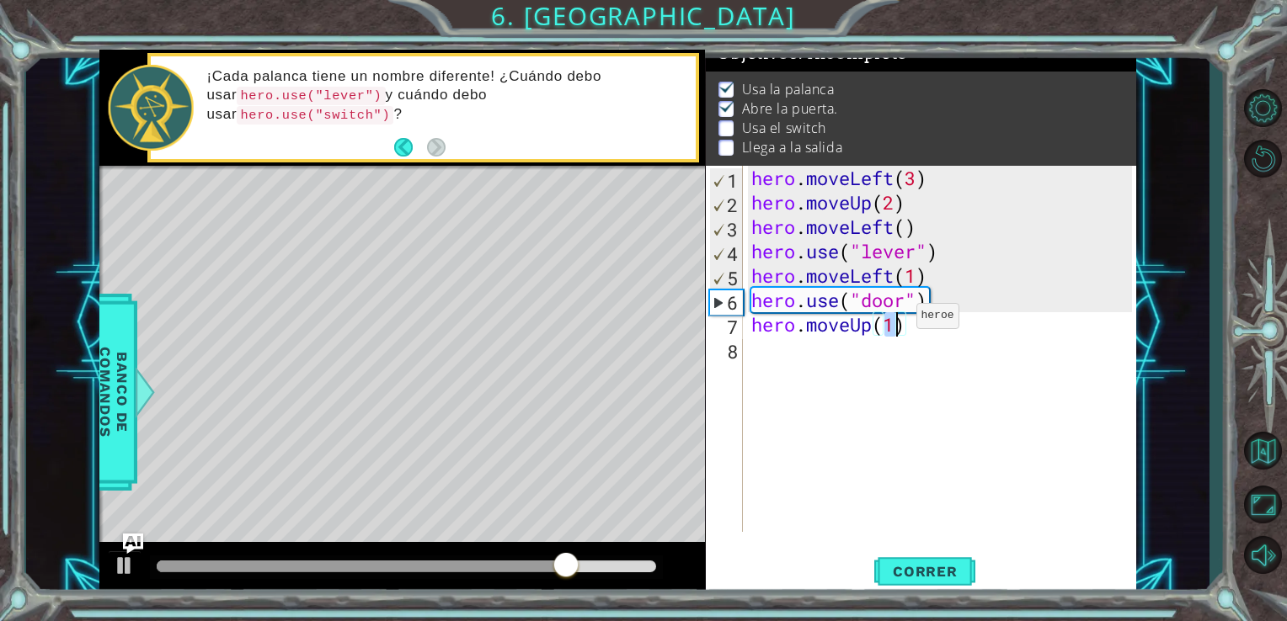
click at [890, 320] on div "hero . moveLeft ( 3 ) hero . moveUp ( 2 ) hero . moveLeft ( ) hero . use ( "lev…" at bounding box center [940, 349] width 385 height 366
type textarea "hero.moveUp(2)"
click at [930, 579] on span "Correr" at bounding box center [925, 571] width 99 height 17
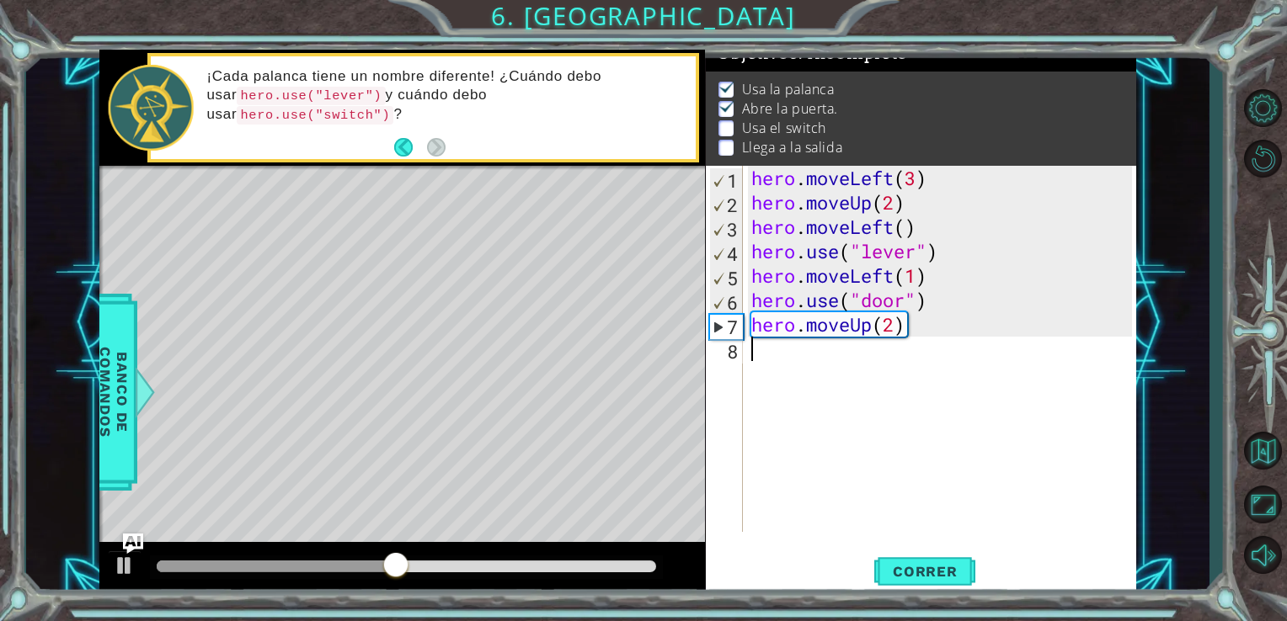
click at [774, 360] on div "hero . moveLeft ( 3 ) hero . moveUp ( 2 ) hero . moveLeft ( ) hero . use ( "lev…" at bounding box center [944, 373] width 393 height 415
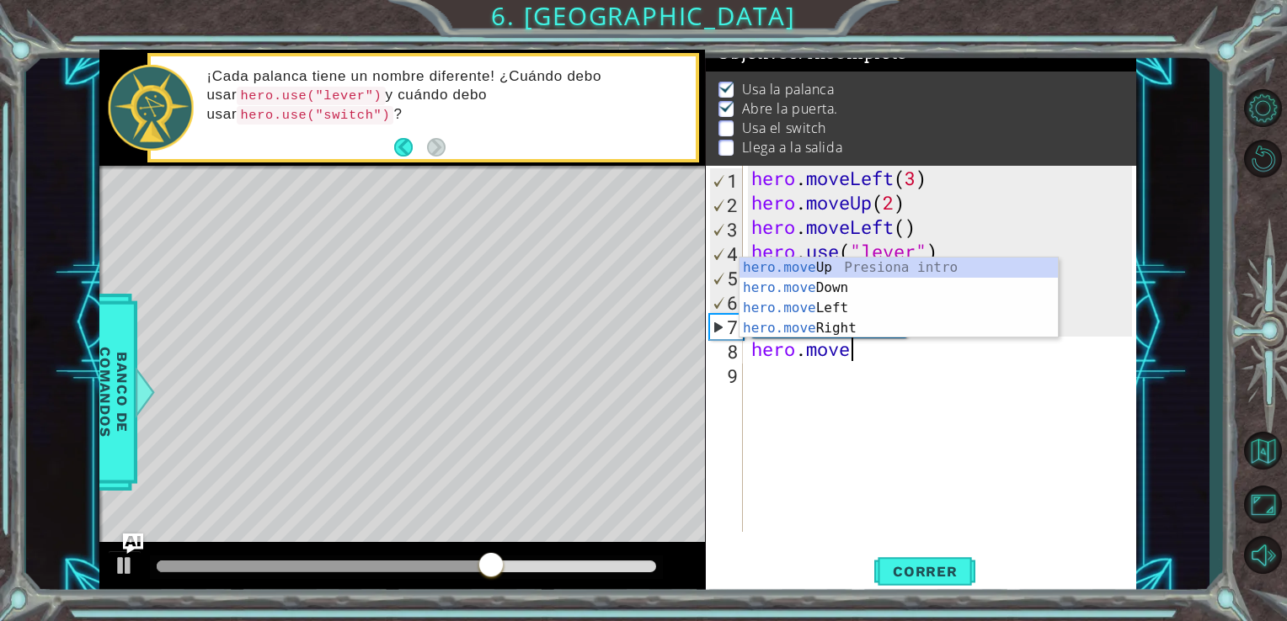
scroll to position [0, 3]
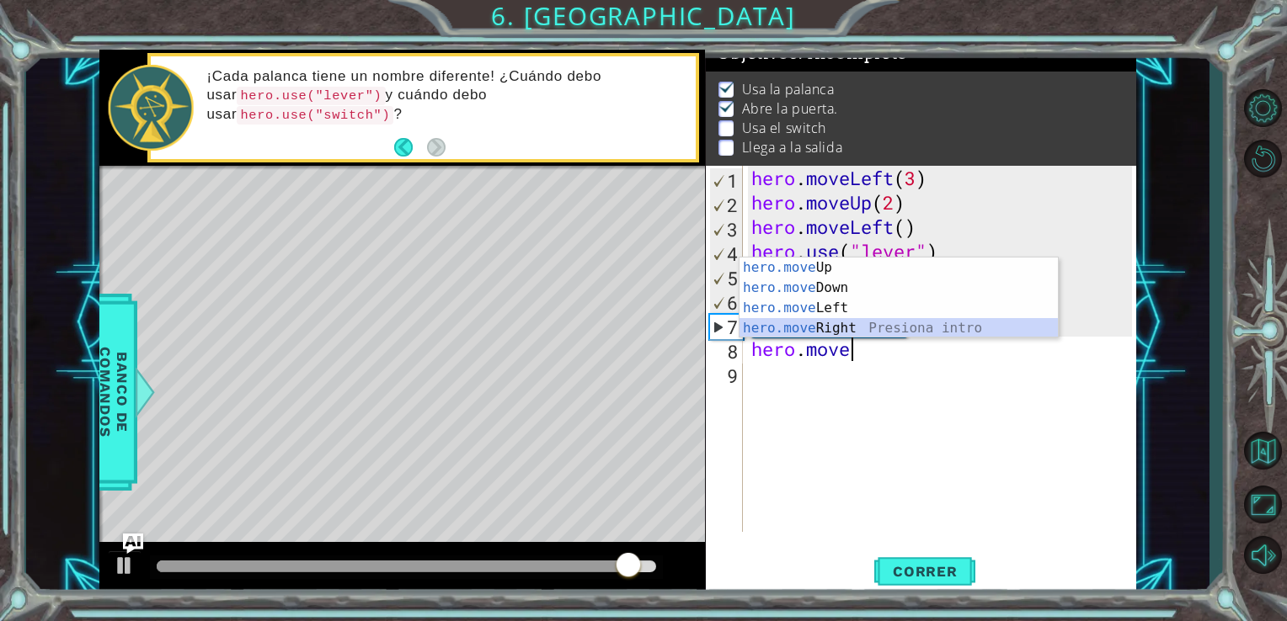
click at [821, 333] on div "hero.move Up Presiona intro hero.move Down Presiona intro hero.move Left Presio…" at bounding box center [898, 318] width 318 height 121
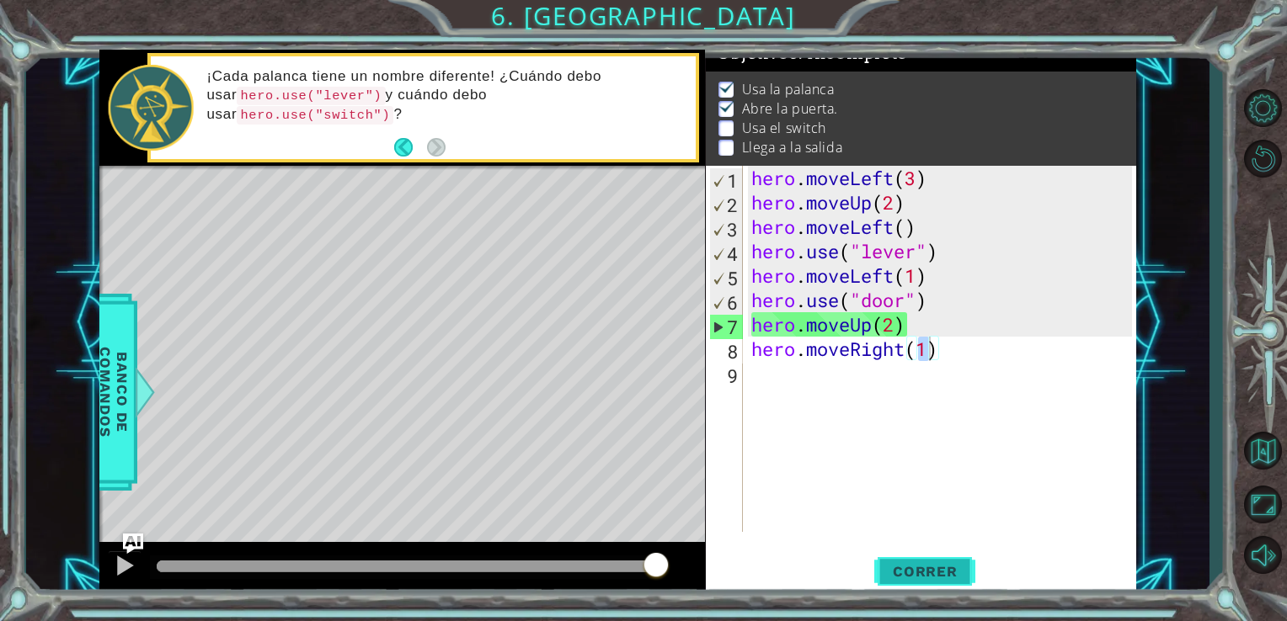
click at [915, 567] on span "Correr" at bounding box center [925, 571] width 99 height 17
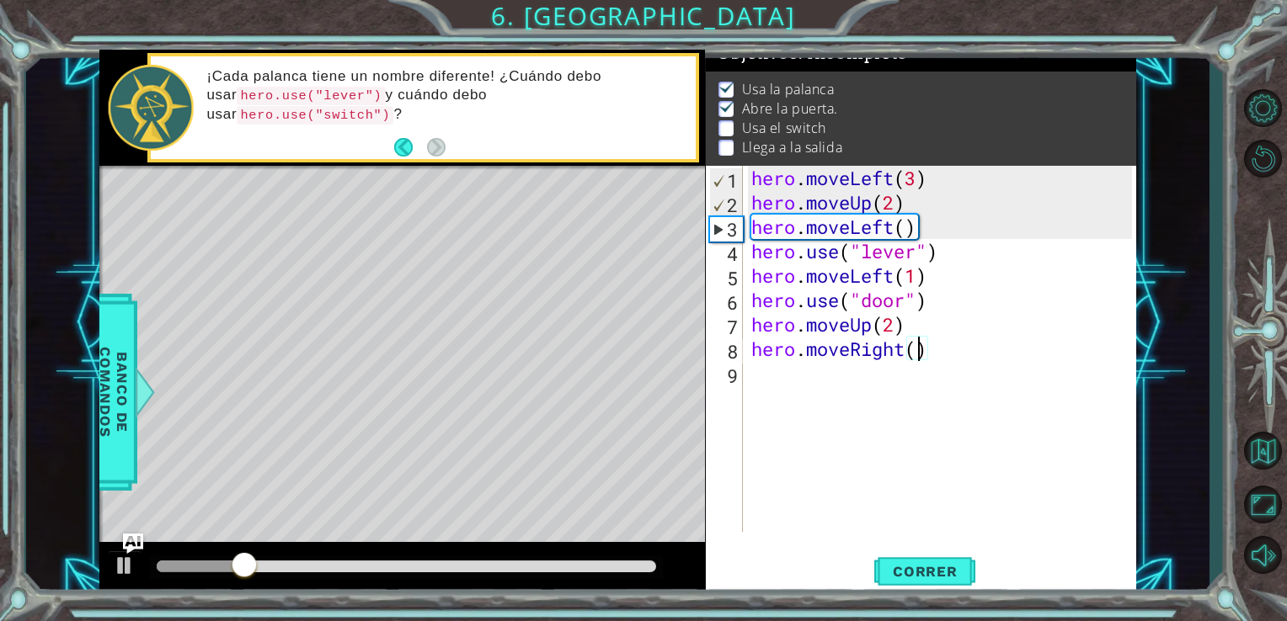
scroll to position [0, 7]
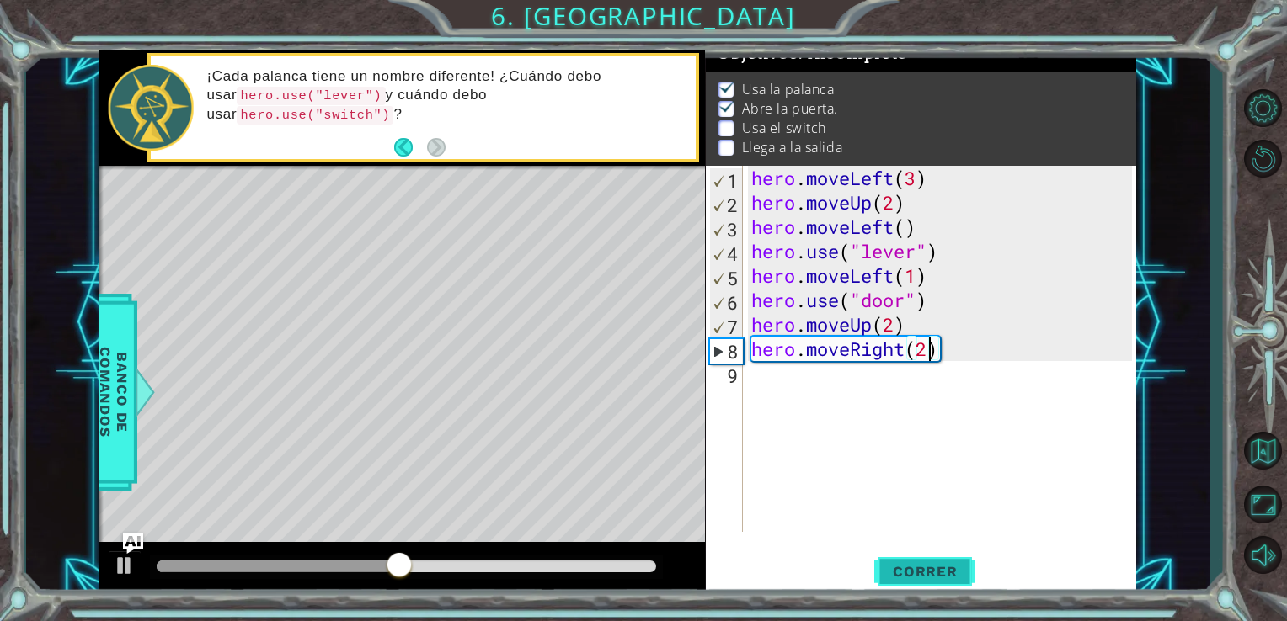
type textarea "hero.moveRight(2)"
click at [914, 574] on span "Correr" at bounding box center [925, 571] width 99 height 17
click at [797, 389] on div "hero . moveLeft ( 3 ) hero . moveUp ( 2 ) hero . moveLeft ( ) hero . use ( "lev…" at bounding box center [944, 373] width 393 height 415
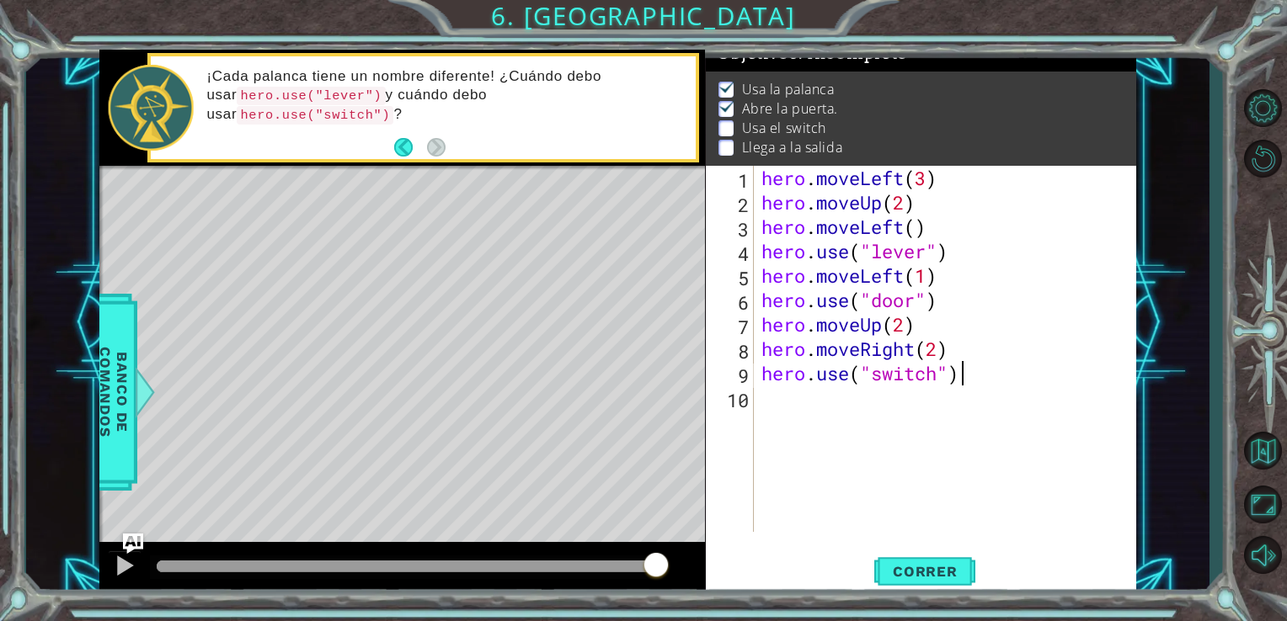
scroll to position [0, 8]
type textarea "hero.use("switch")"
click at [932, 568] on span "Correr" at bounding box center [925, 571] width 99 height 17
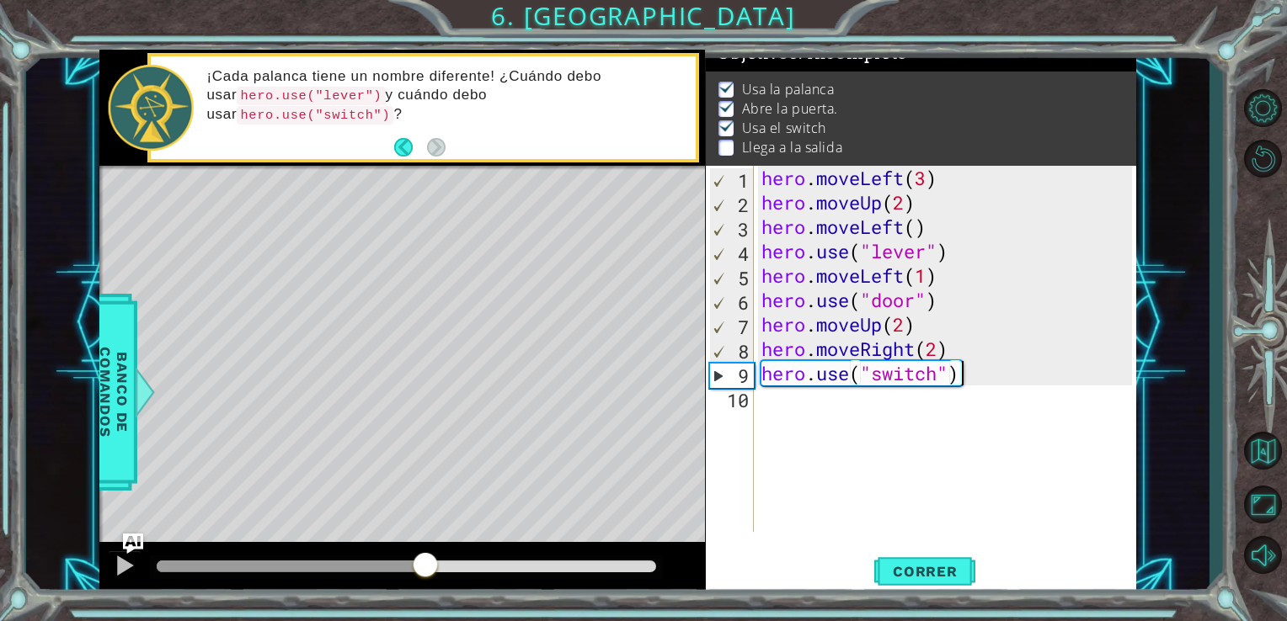
drag, startPoint x: 495, startPoint y: 552, endPoint x: 427, endPoint y: 562, distance: 68.9
click at [427, 562] on div at bounding box center [425, 567] width 30 height 30
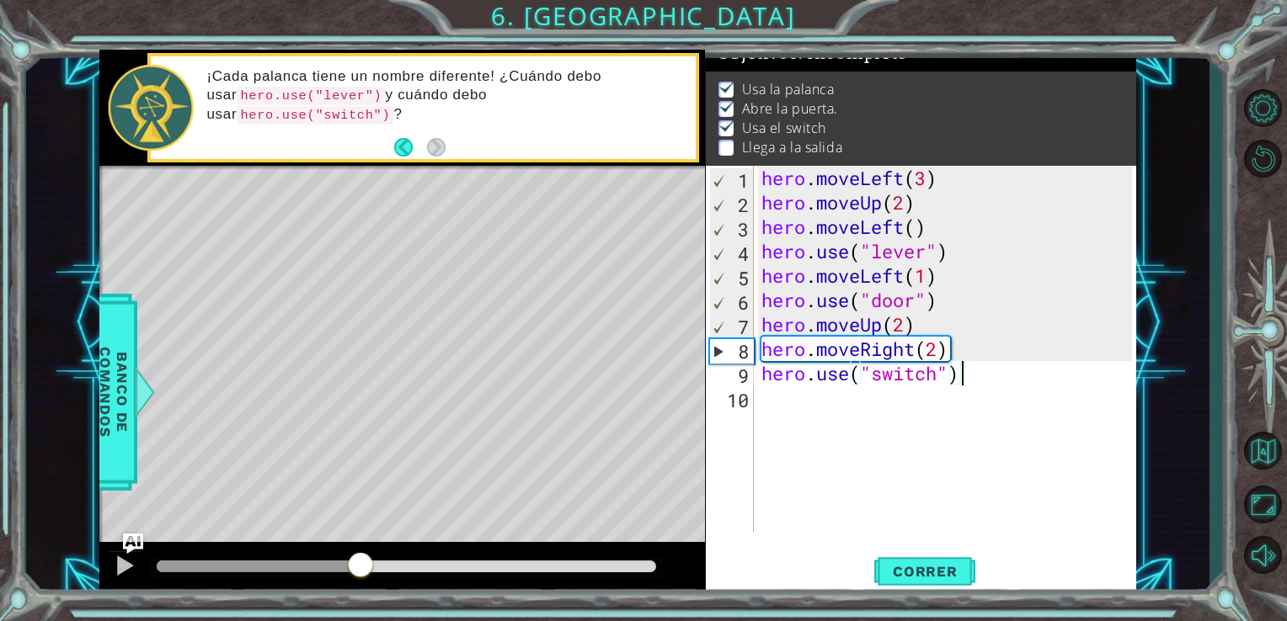
drag, startPoint x: 427, startPoint y: 562, endPoint x: 359, endPoint y: 557, distance: 68.3
click at [125, 563] on div at bounding box center [125, 566] width 22 height 22
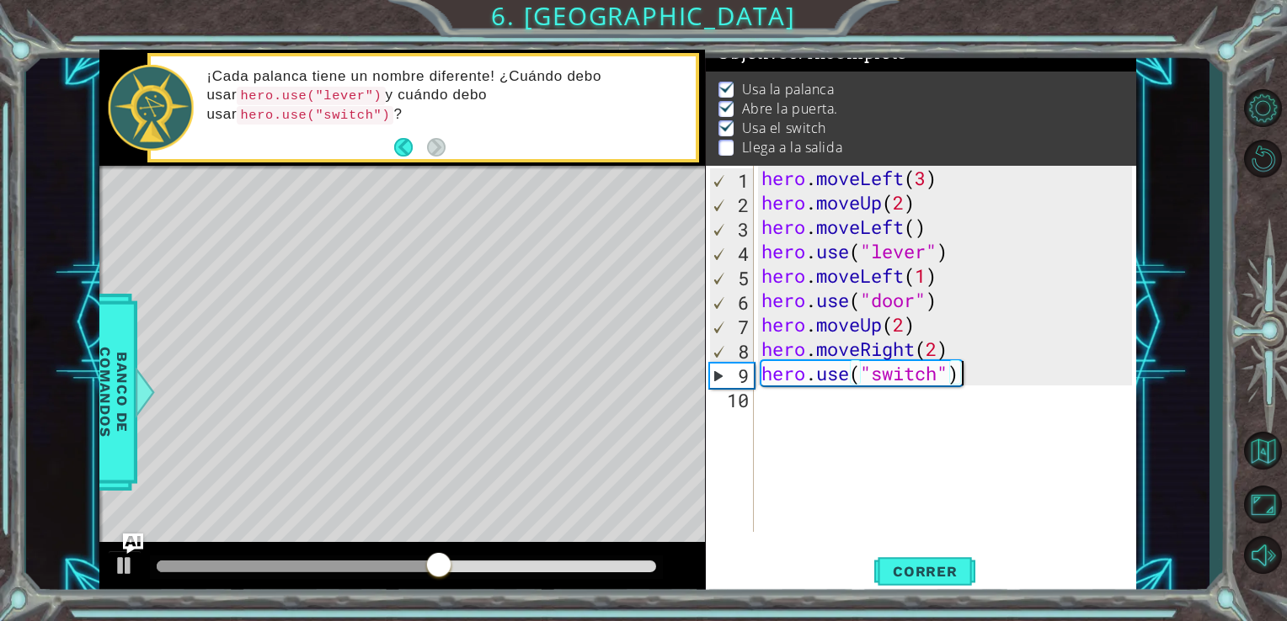
click at [811, 409] on div "hero . moveLeft ( 3 ) hero . moveUp ( 2 ) hero . moveLeft ( ) hero . use ( "lev…" at bounding box center [949, 373] width 383 height 415
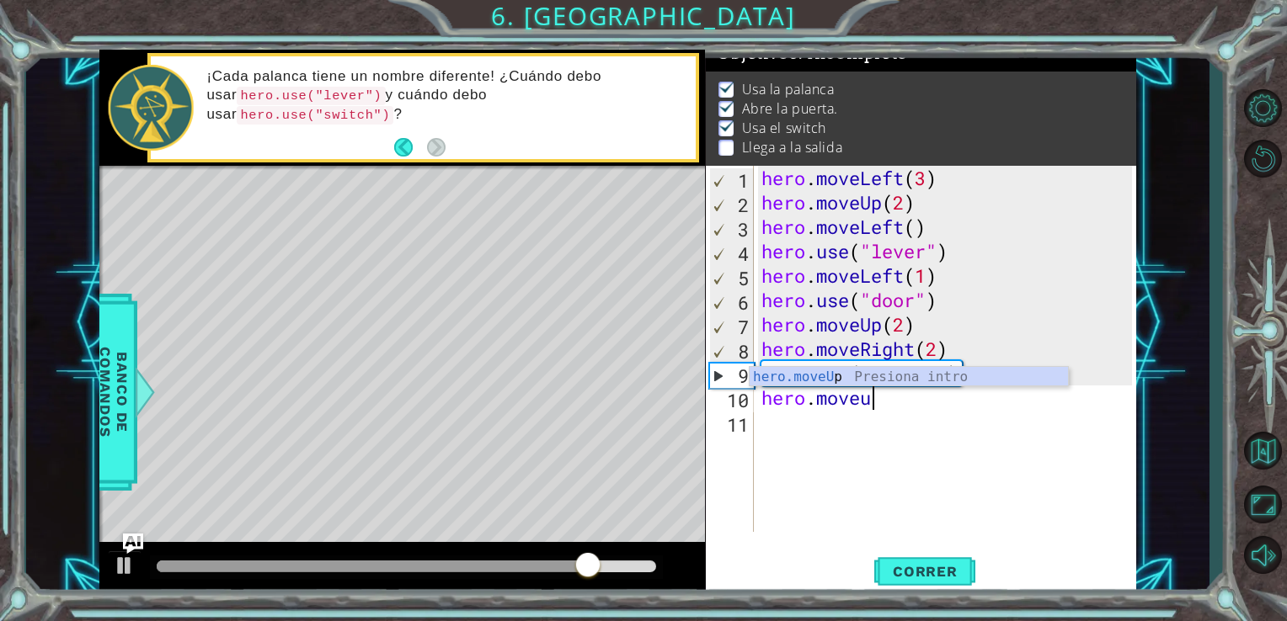
scroll to position [0, 3]
click at [826, 372] on div "hero.moveU p Presiona intro" at bounding box center [908, 397] width 318 height 61
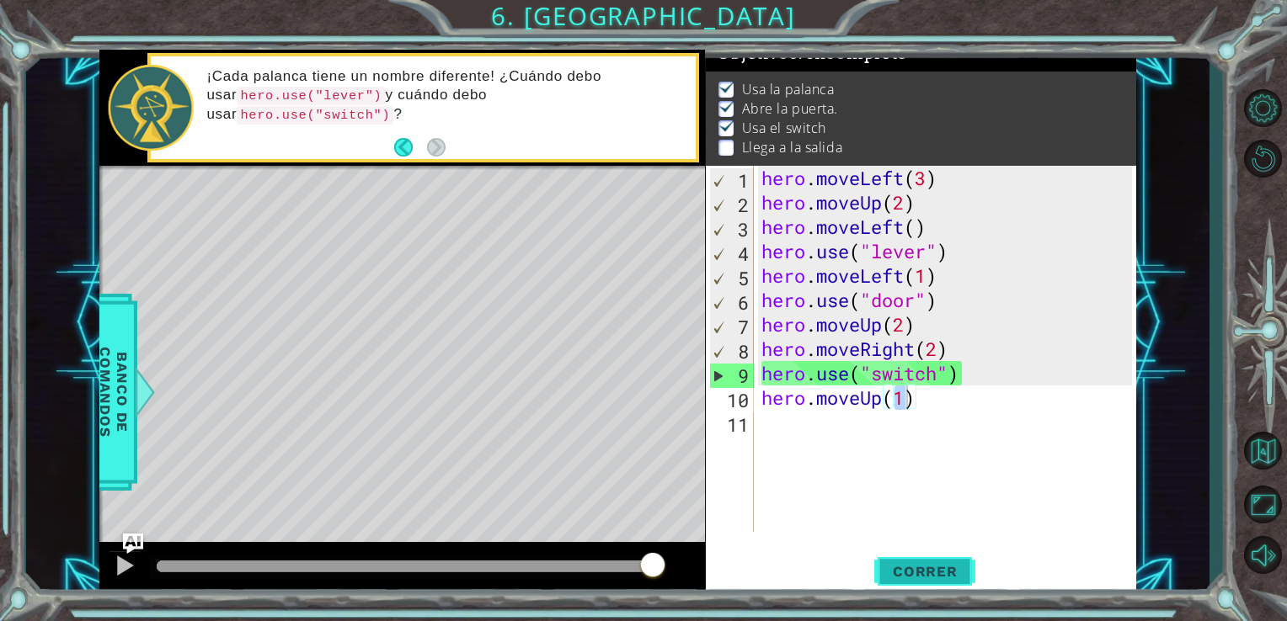
click at [903, 574] on span "Correr" at bounding box center [925, 571] width 99 height 17
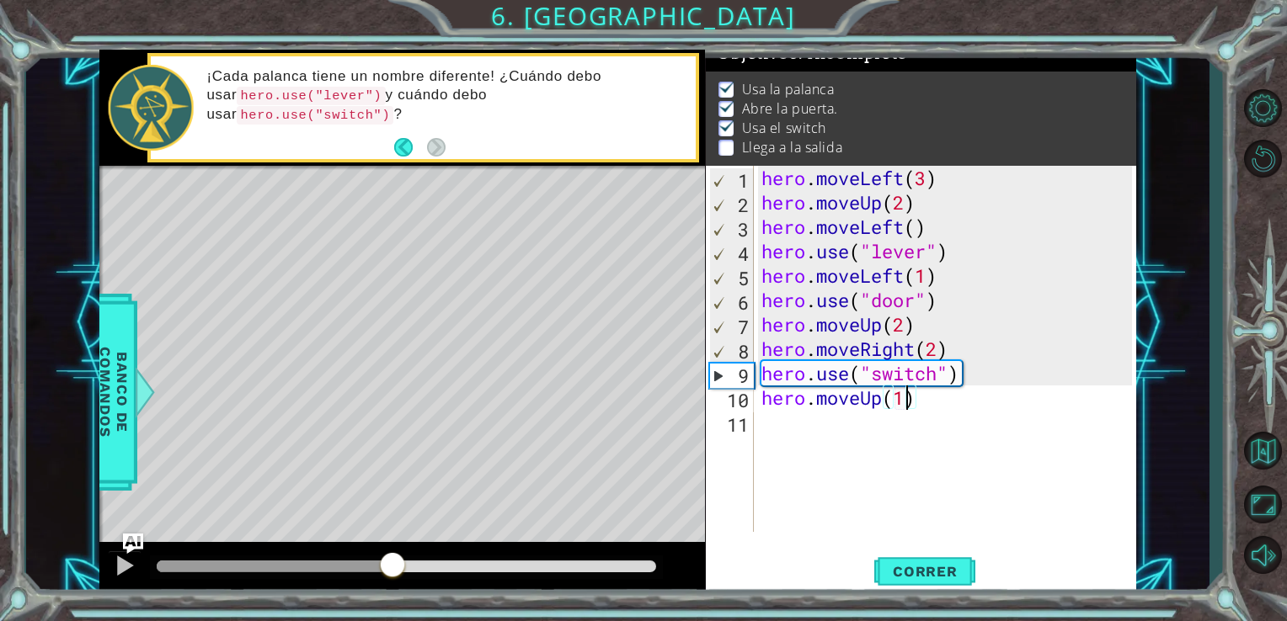
drag, startPoint x: 195, startPoint y: 555, endPoint x: 394, endPoint y: 571, distance: 199.4
click at [394, 571] on div at bounding box center [392, 567] width 30 height 30
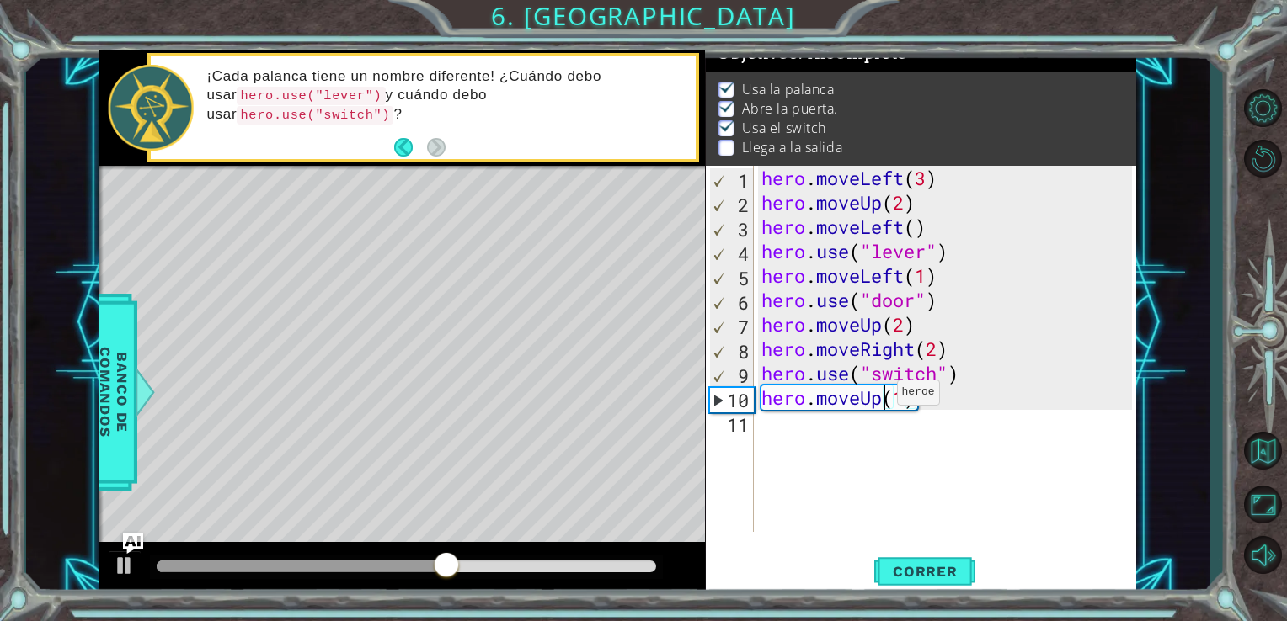
click at [882, 397] on div "hero . moveLeft ( 3 ) hero . moveUp ( 2 ) hero . moveLeft ( ) hero . use ( "lev…" at bounding box center [949, 373] width 383 height 415
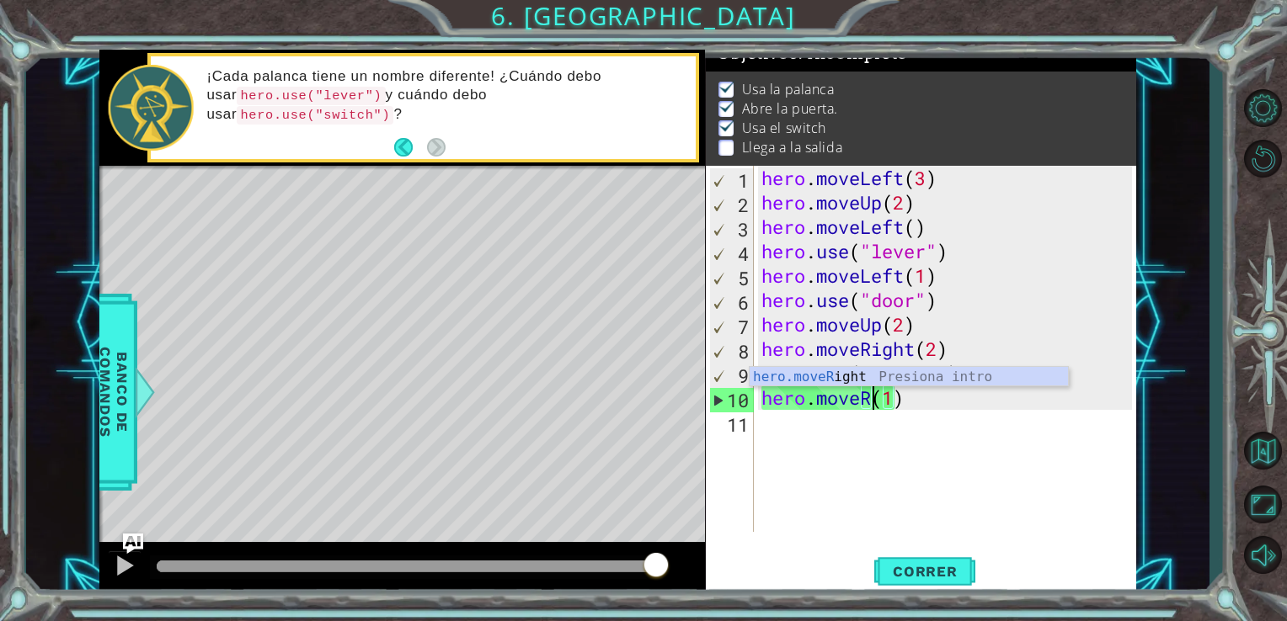
scroll to position [0, 4]
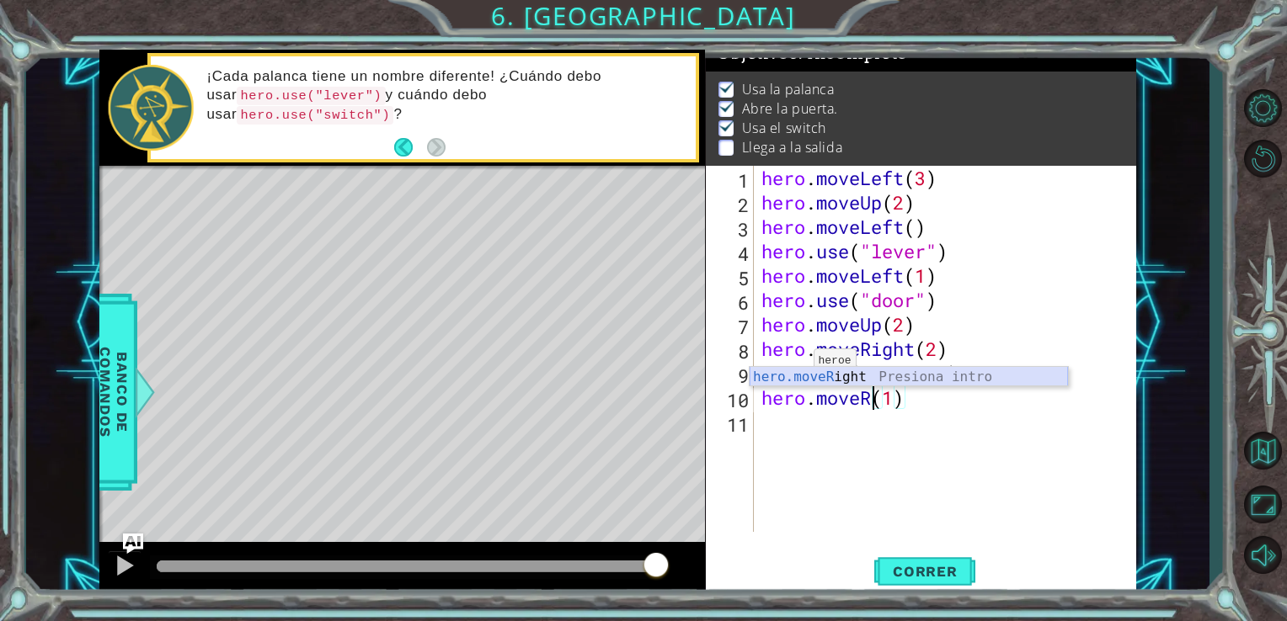
click at [797, 377] on div "hero.moveR ight Presiona intro" at bounding box center [908, 397] width 318 height 61
click at [987, 409] on div "hero . moveLeft ( 3 ) hero . moveUp ( 2 ) hero . moveLeft ( ) hero . use ( "lev…" at bounding box center [949, 373] width 383 height 415
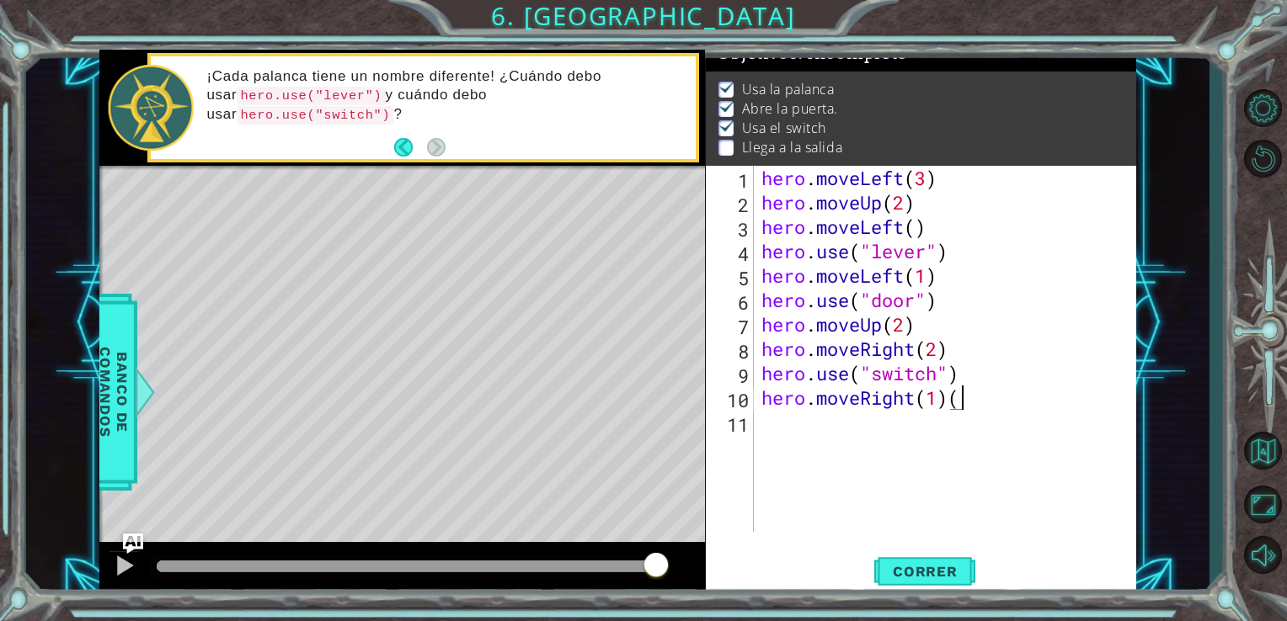
type textarea "hero.moveRight(1)"
click at [852, 439] on div "hero . moveLeft ( 3 ) hero . moveUp ( 2 ) hero . moveLeft ( ) hero . use ( "lev…" at bounding box center [949, 373] width 383 height 415
click at [125, 562] on div at bounding box center [125, 566] width 22 height 22
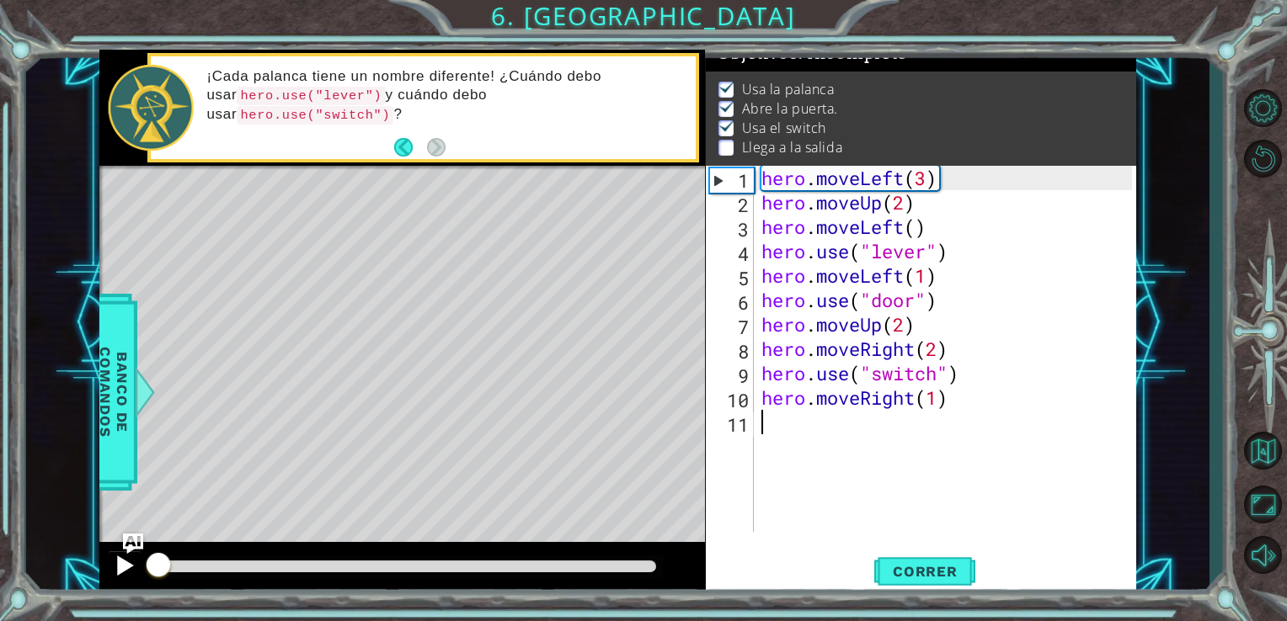
drag, startPoint x: 920, startPoint y: 565, endPoint x: 111, endPoint y: 569, distance: 809.2
click at [111, 569] on div at bounding box center [402, 569] width 606 height 54
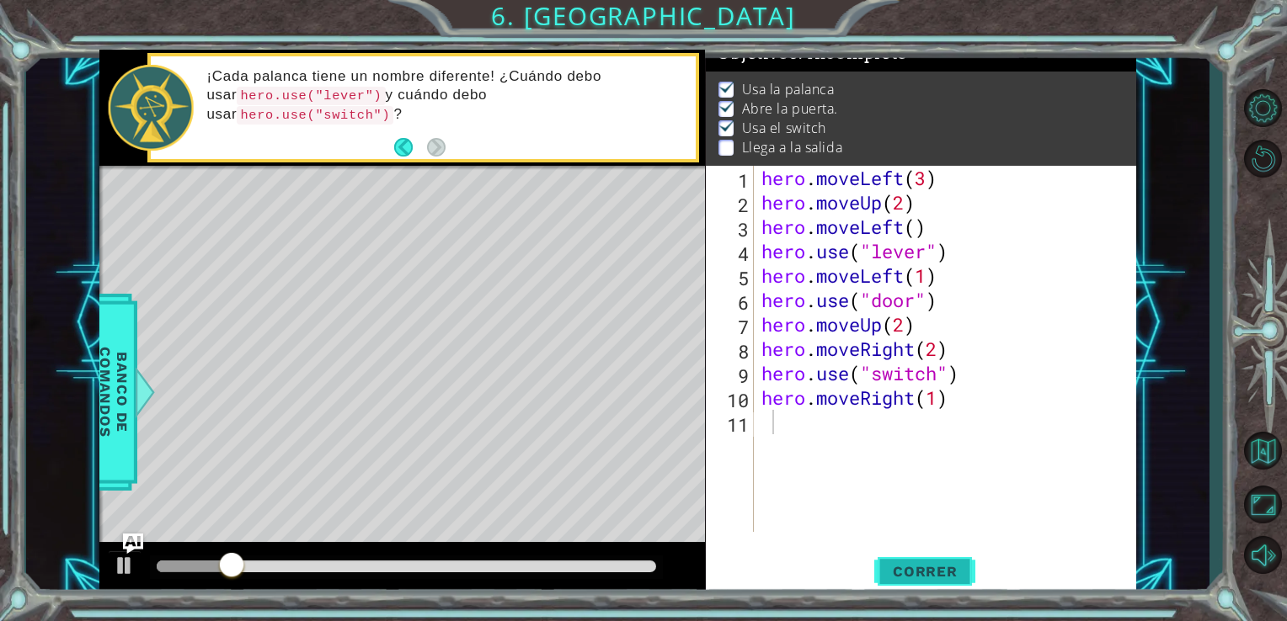
click at [950, 581] on button "Correr" at bounding box center [924, 571] width 101 height 43
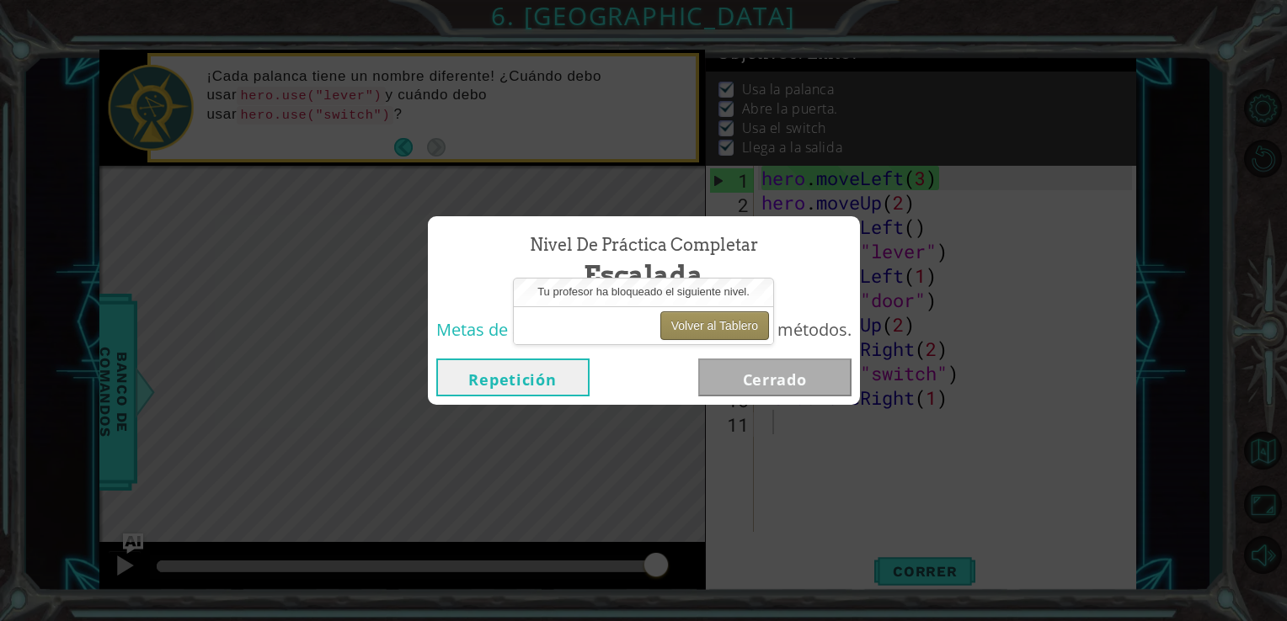
click at [734, 318] on button "Volver al Tablero" at bounding box center [714, 326] width 109 height 29
click at [717, 312] on button "Volver al Tablero" at bounding box center [714, 326] width 109 height 29
click at [717, 320] on button "Volver al Tablero" at bounding box center [714, 326] width 109 height 29
